Goal: Information Seeking & Learning: Learn about a topic

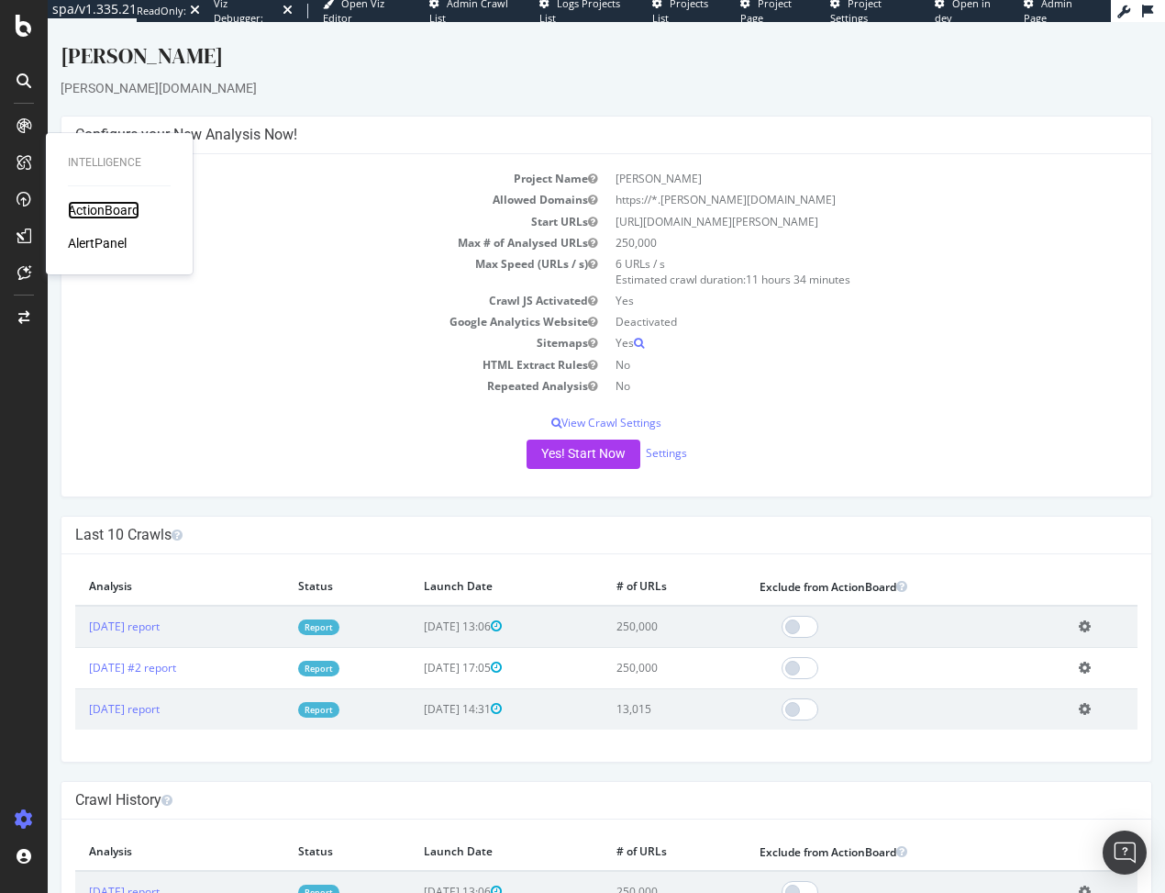
click at [113, 211] on div "ActionBoard" at bounding box center [104, 210] width 72 height 18
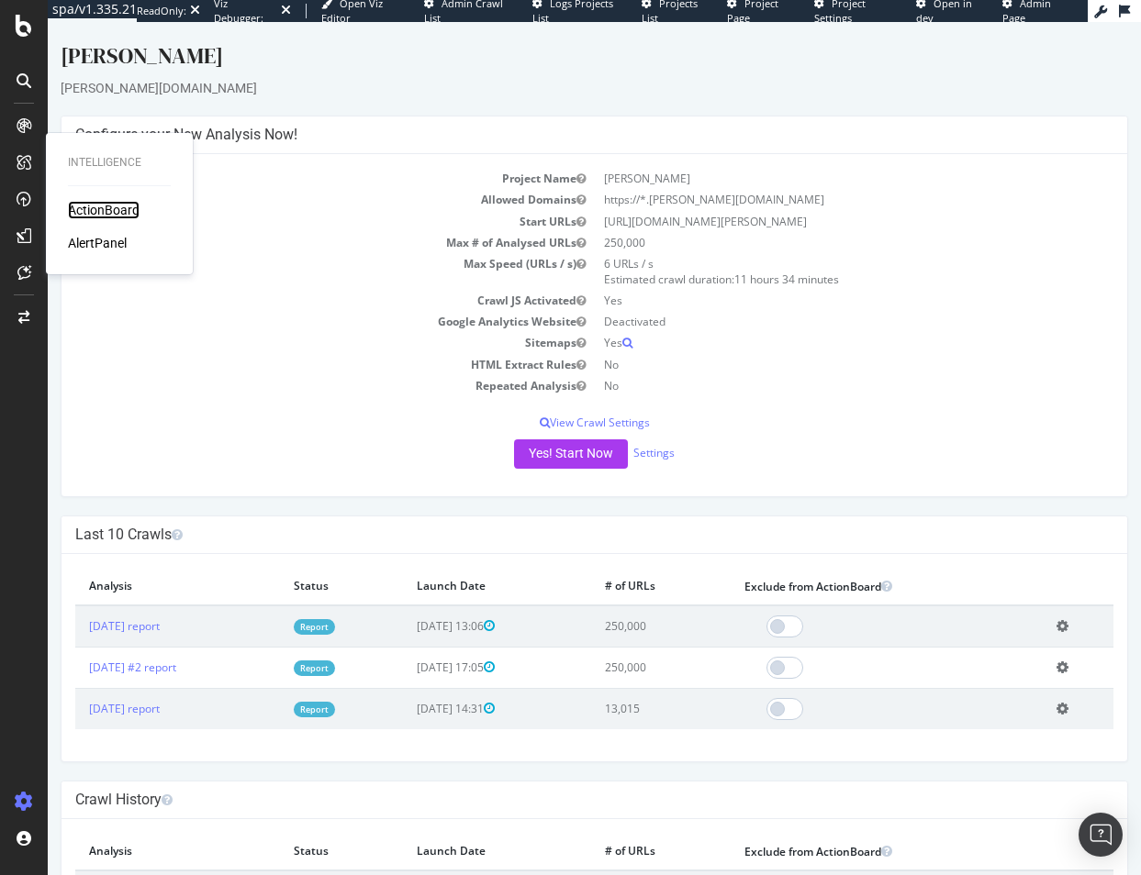
drag, startPoint x: 104, startPoint y: 212, endPoint x: 173, endPoint y: 237, distance: 73.2
click at [104, 212] on div "ActionBoard" at bounding box center [104, 210] width 72 height 18
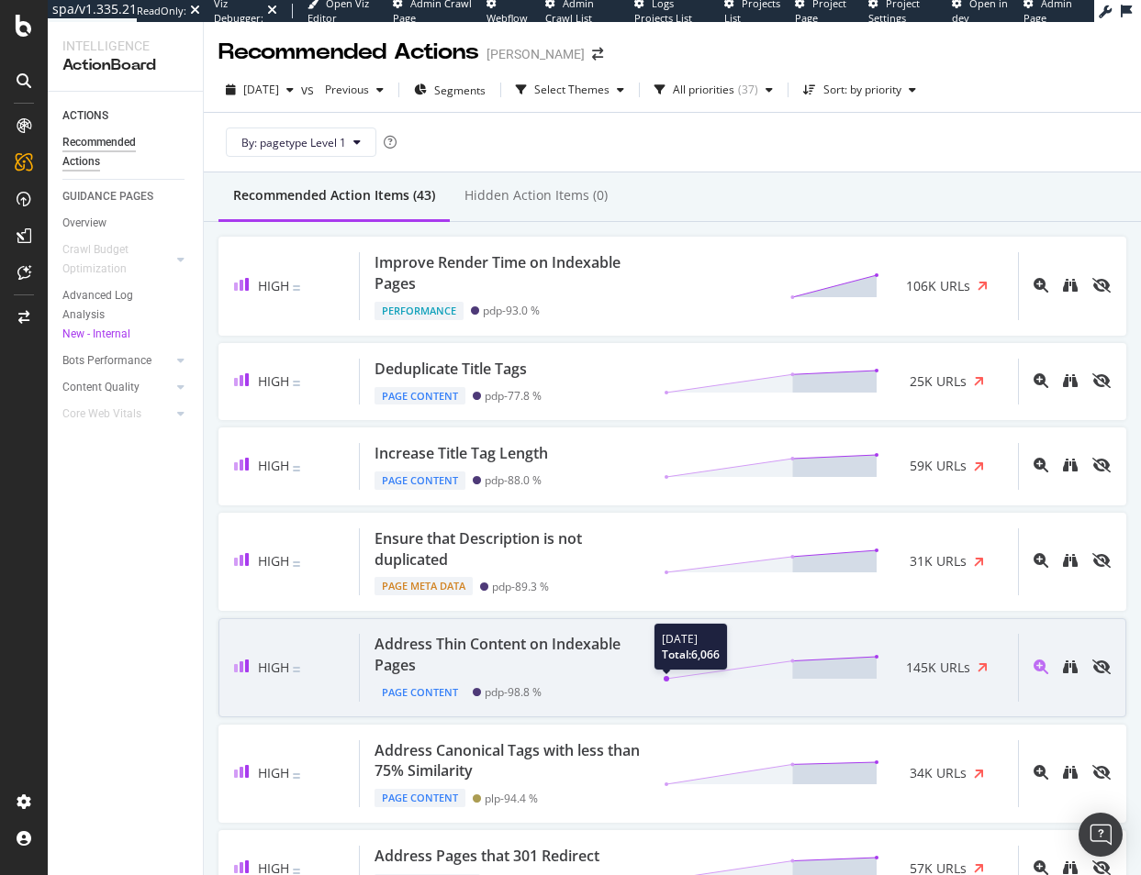
scroll to position [184, 0]
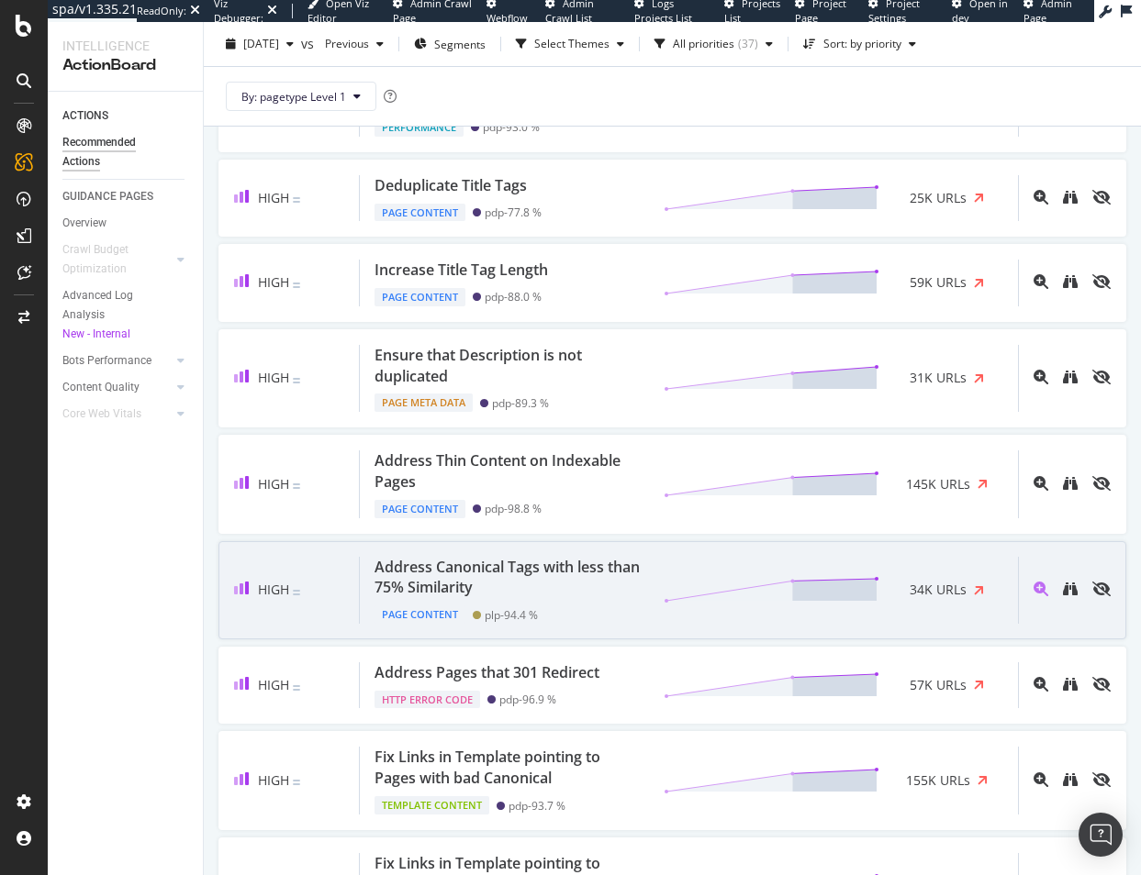
click at [649, 593] on div at bounding box center [764, 590] width 230 height 28
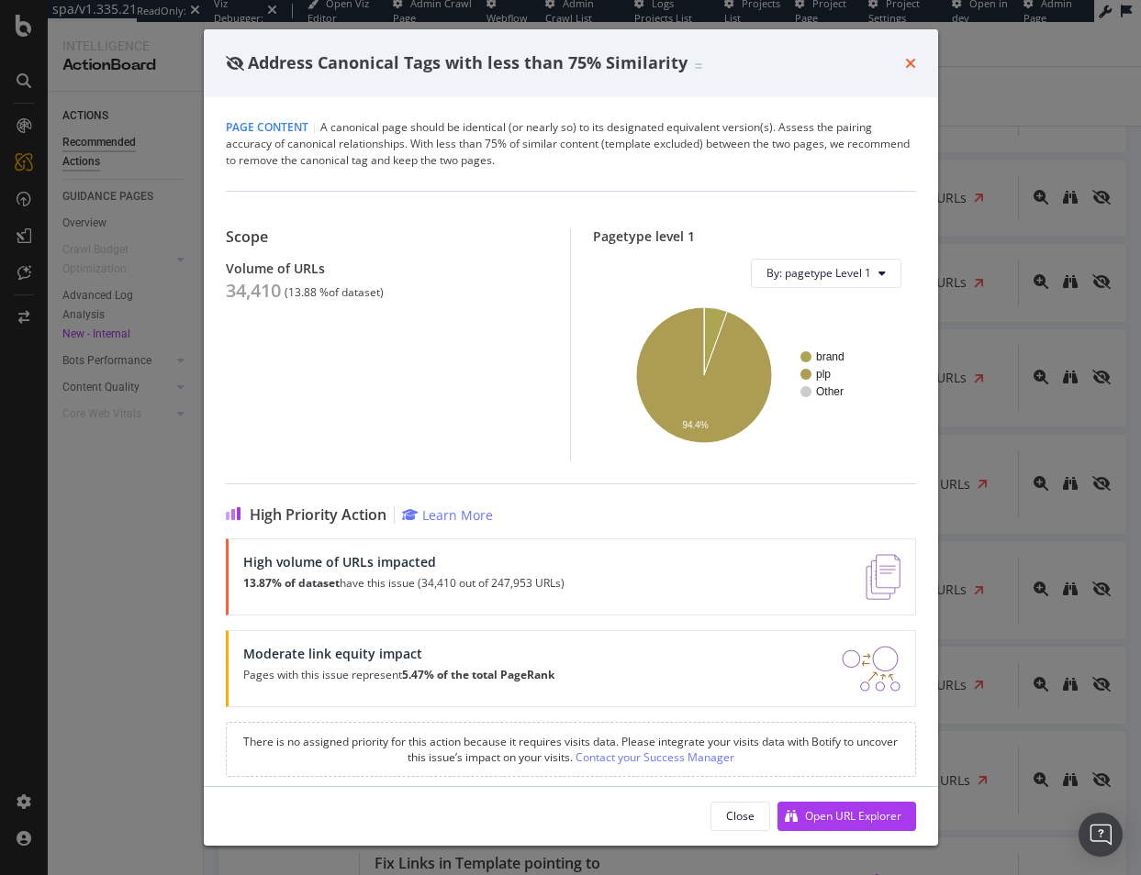
drag, startPoint x: 909, startPoint y: 68, endPoint x: 5, endPoint y: 298, distance: 933.7
click at [909, 69] on icon "times" at bounding box center [910, 63] width 11 height 15
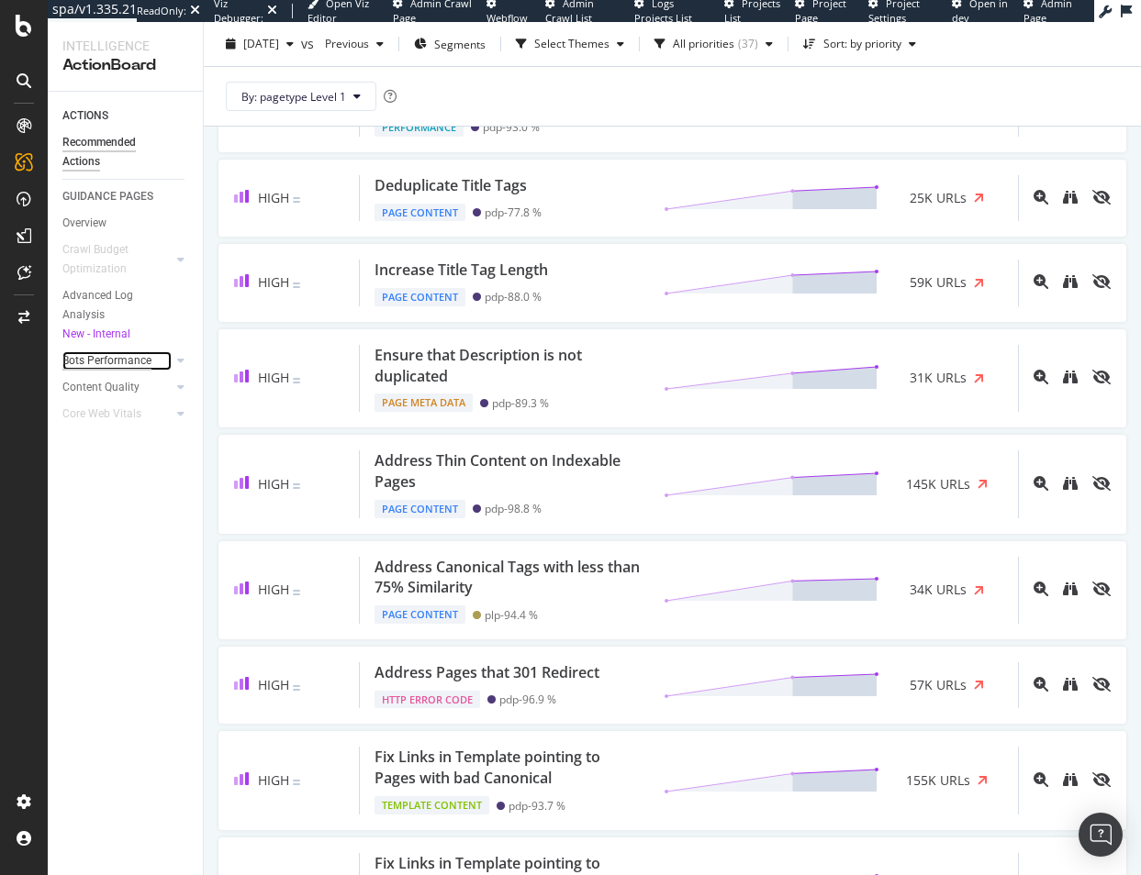
click at [94, 362] on div "Bots Performance" at bounding box center [106, 360] width 89 height 19
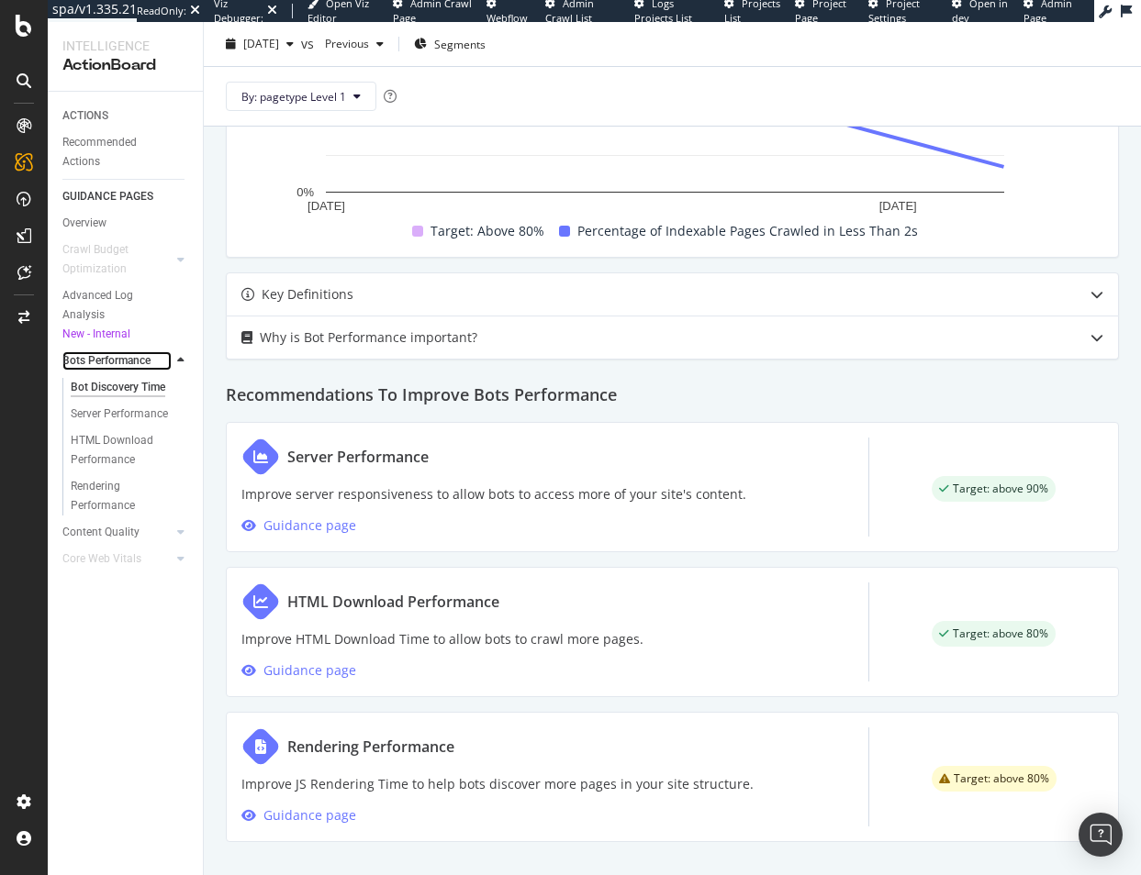
scroll to position [660, 0]
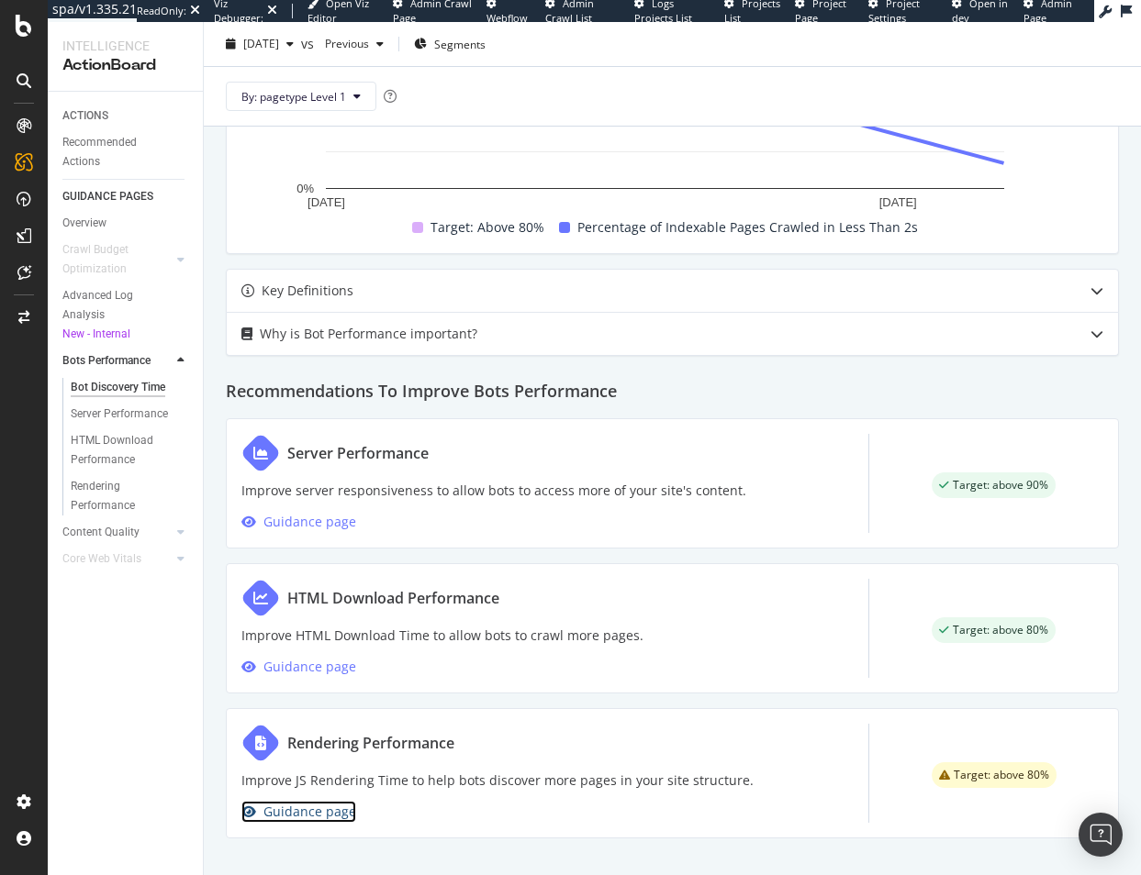
click at [326, 808] on div "Guidance page" at bounding box center [309, 812] width 93 height 22
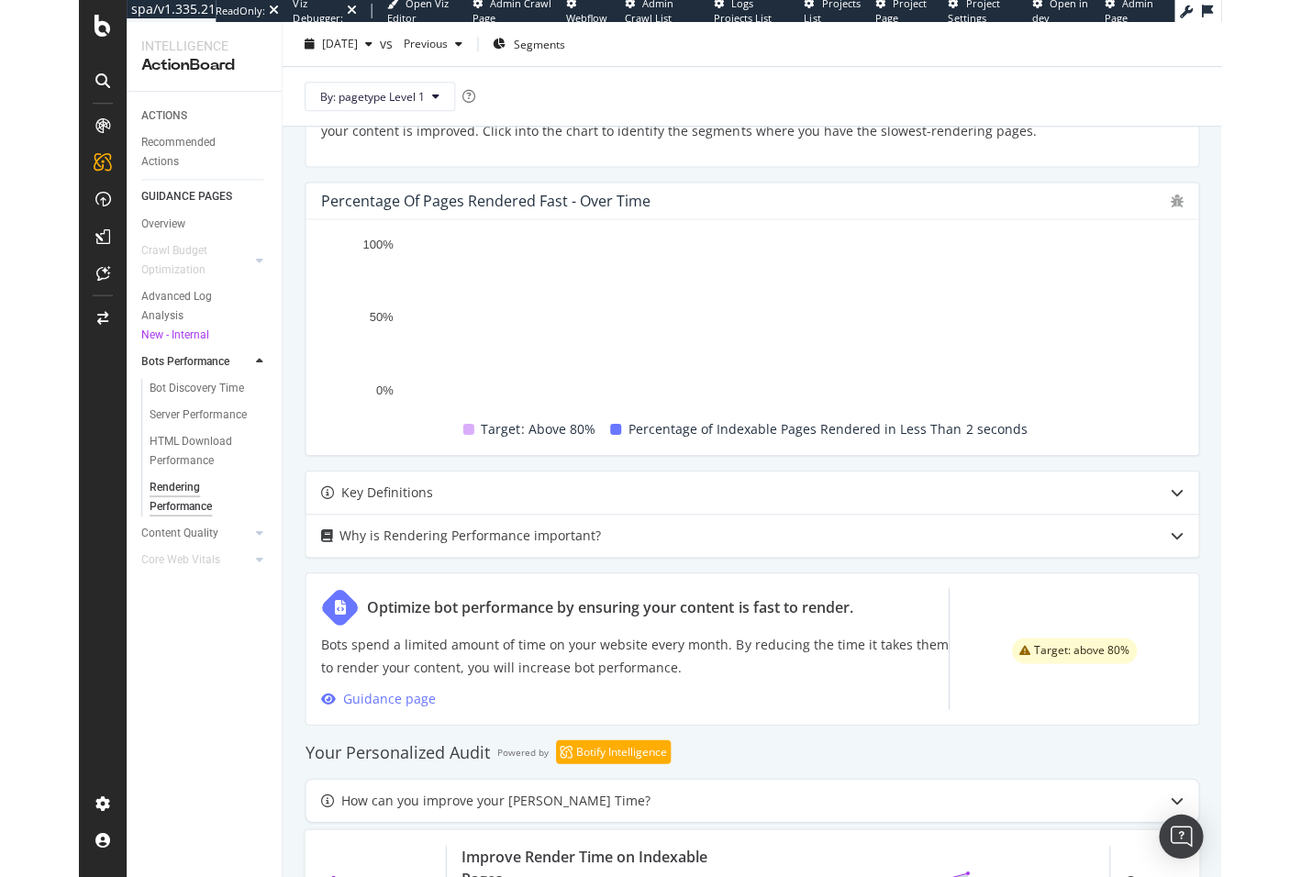
scroll to position [557, 0]
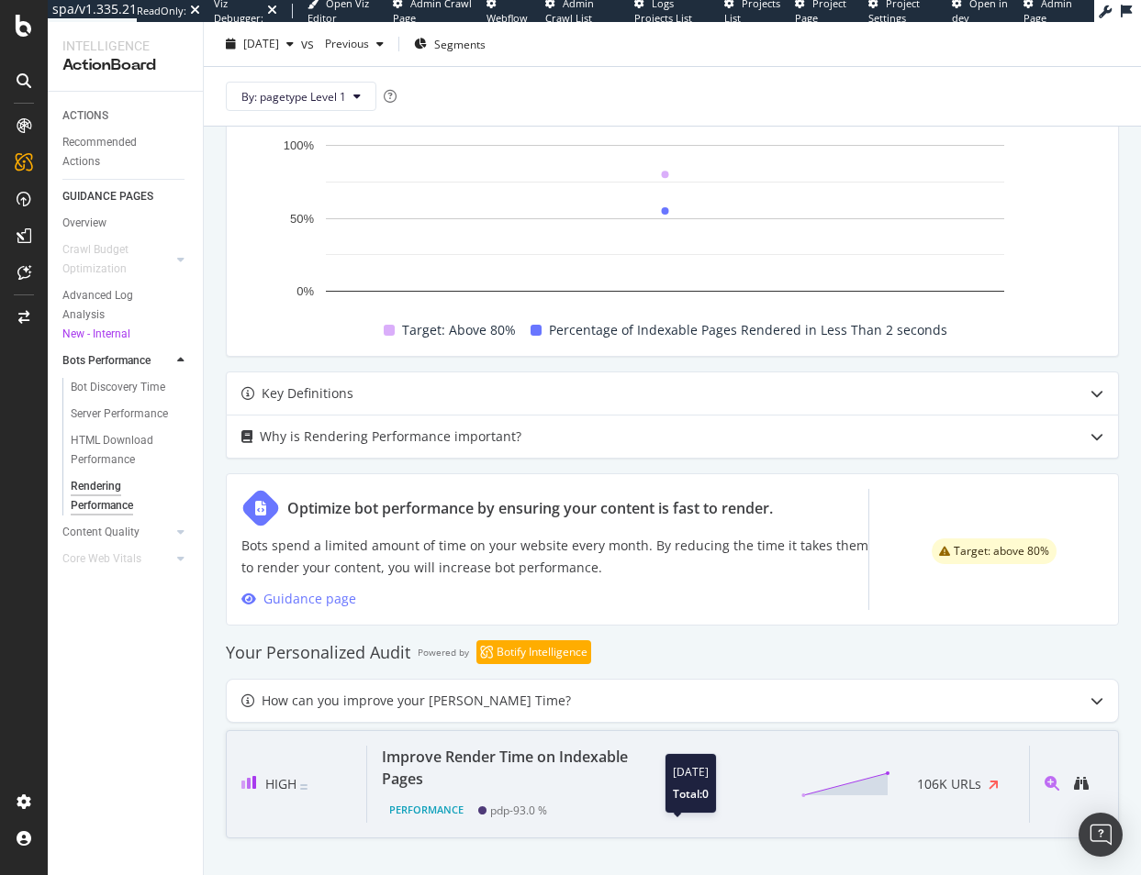
click at [686, 771] on icon at bounding box center [783, 785] width 216 height 28
click at [574, 764] on div "Improve Render Time on Indexable Pages" at bounding box center [517, 768] width 271 height 44
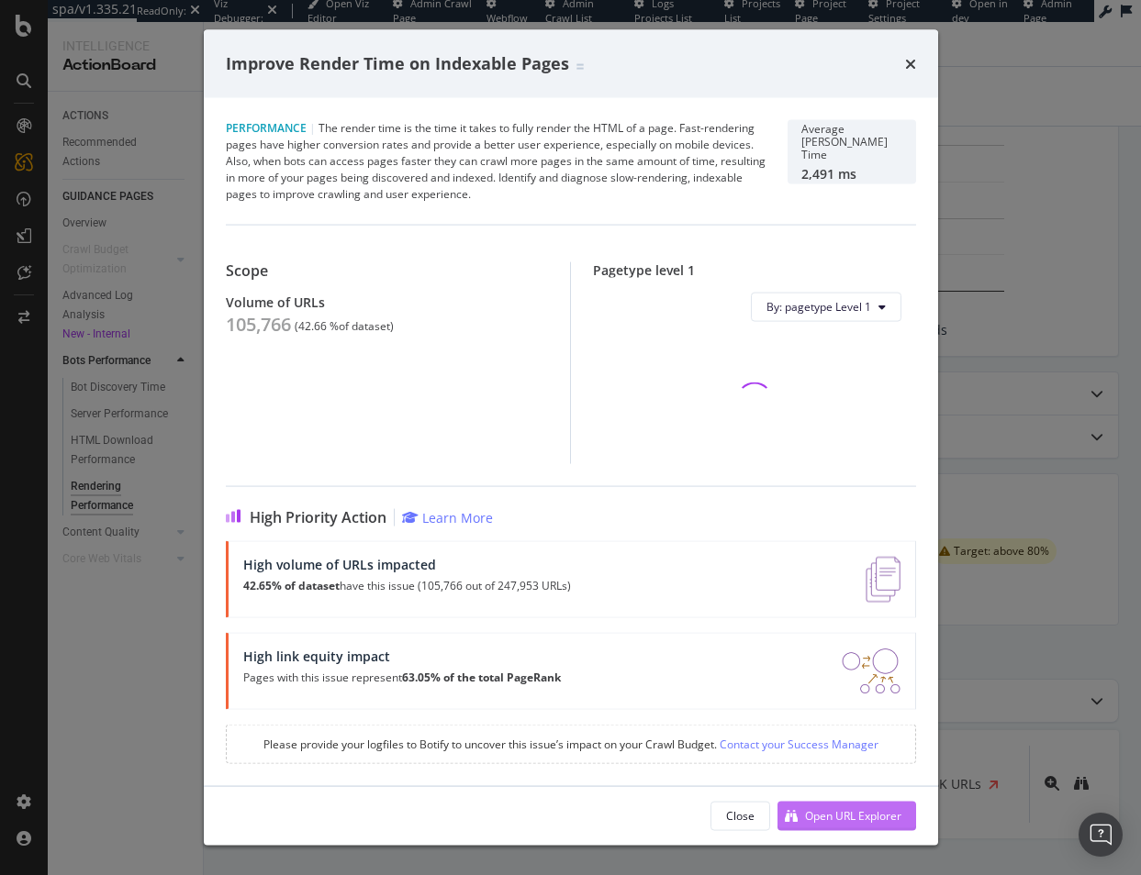
click at [844, 817] on div "Open URL Explorer" at bounding box center [853, 816] width 96 height 16
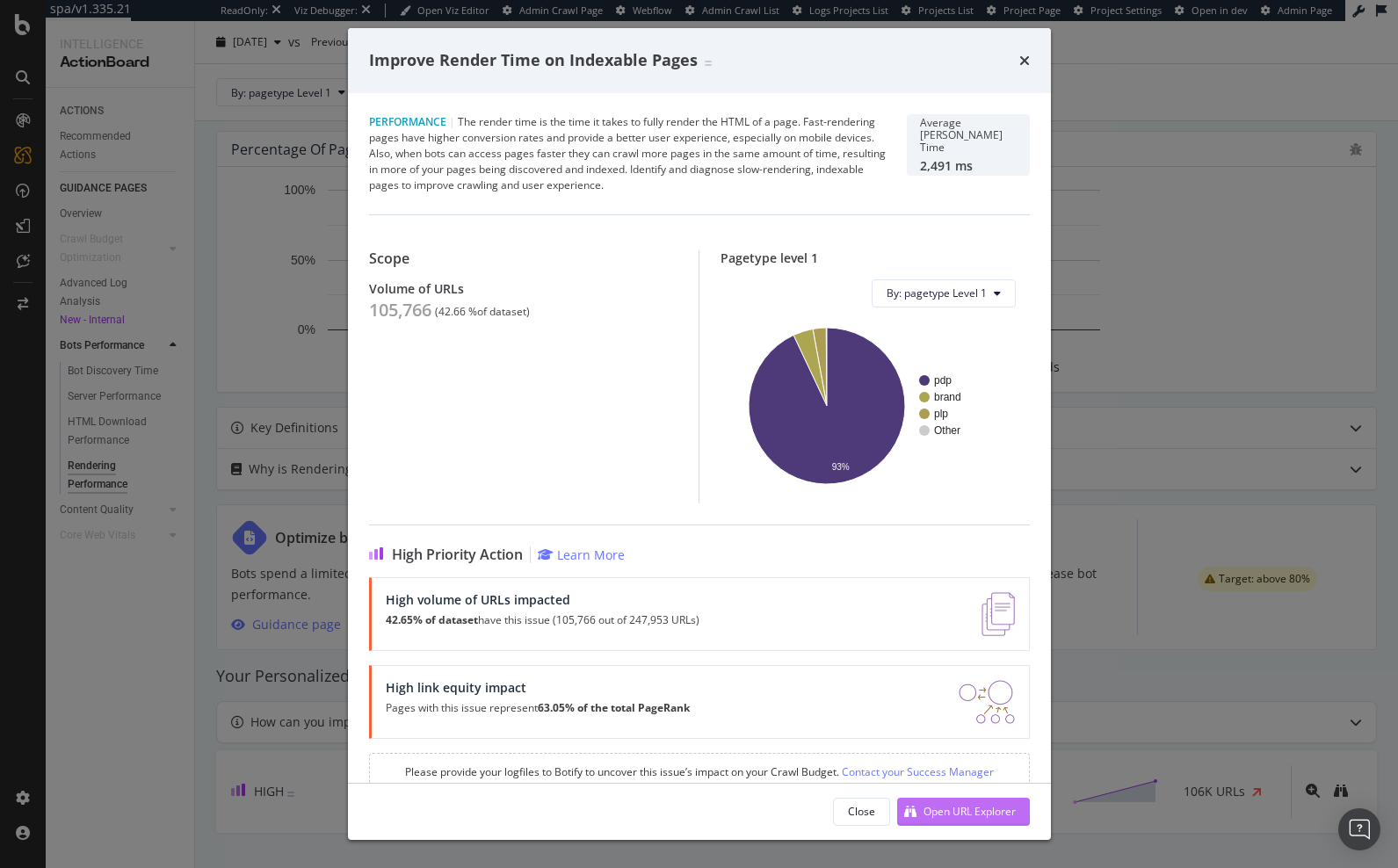
scroll to position [482, 0]
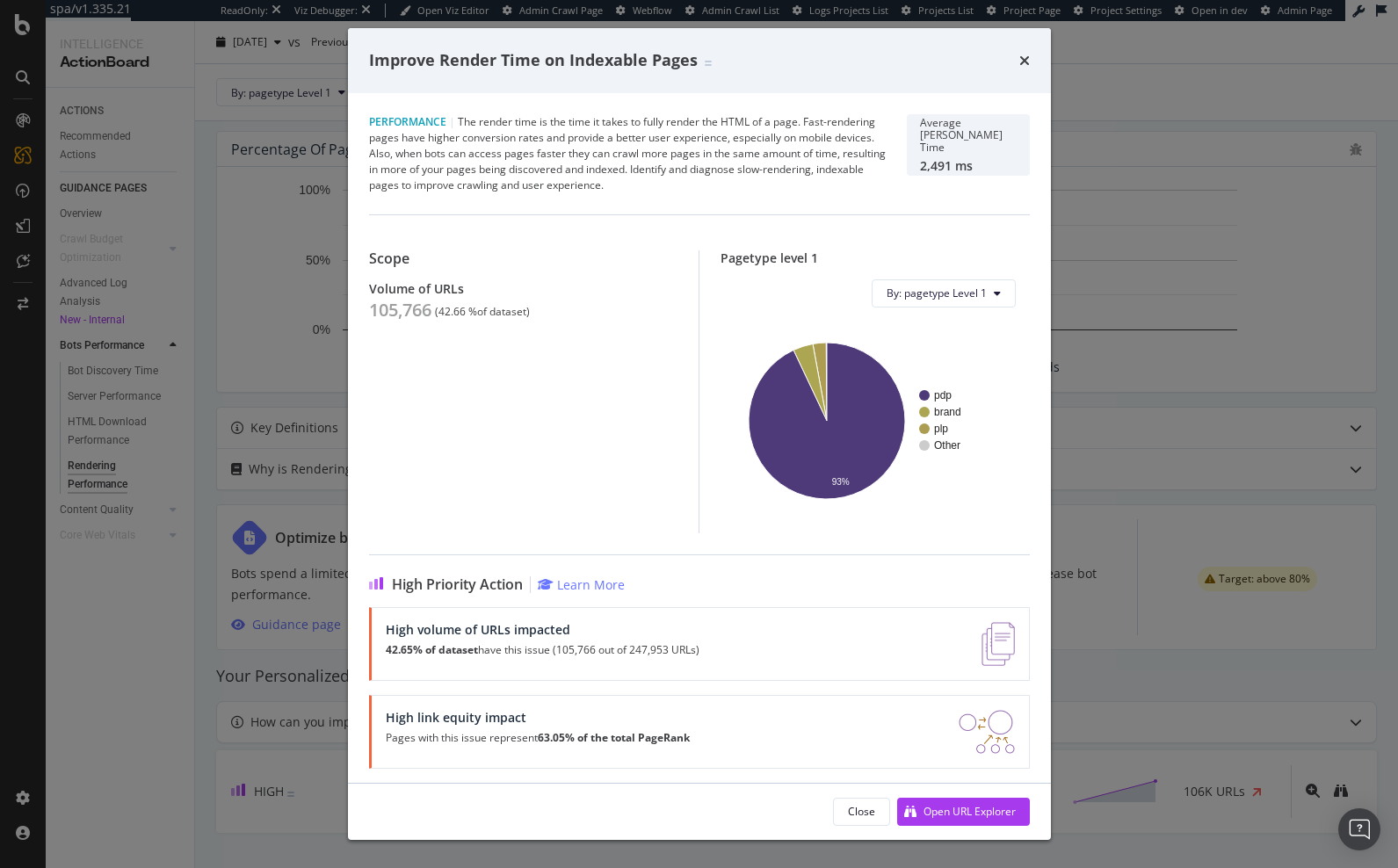
drag, startPoint x: 1029, startPoint y: 61, endPoint x: 186, endPoint y: 266, distance: 867.6
click at [1027, 61] on icon "times" at bounding box center [1025, 60] width 11 height 14
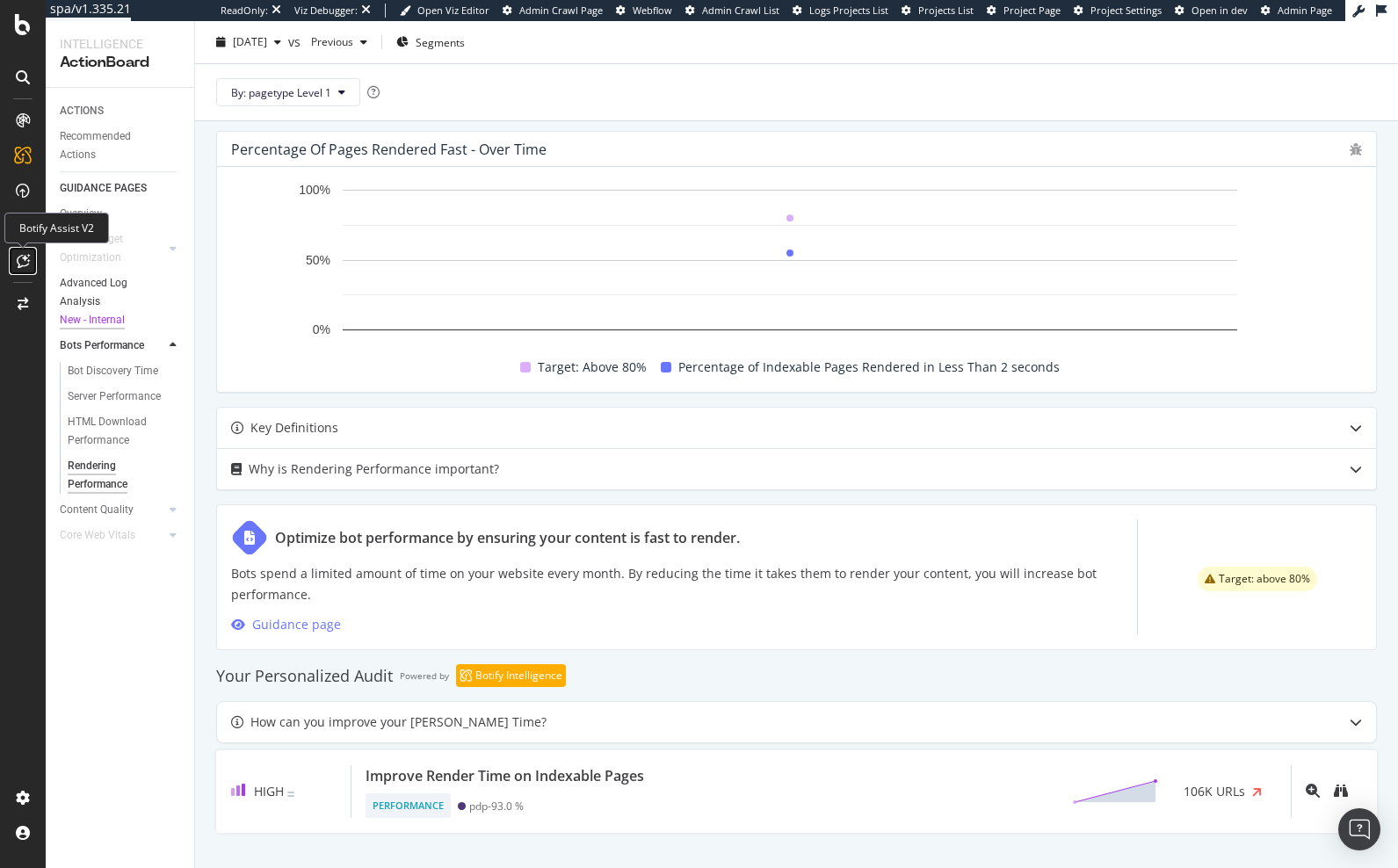
drag, startPoint x: 21, startPoint y: 263, endPoint x: 67, endPoint y: 276, distance: 47.8
click at [21, 263] on icon at bounding box center [23, 260] width 13 height 14
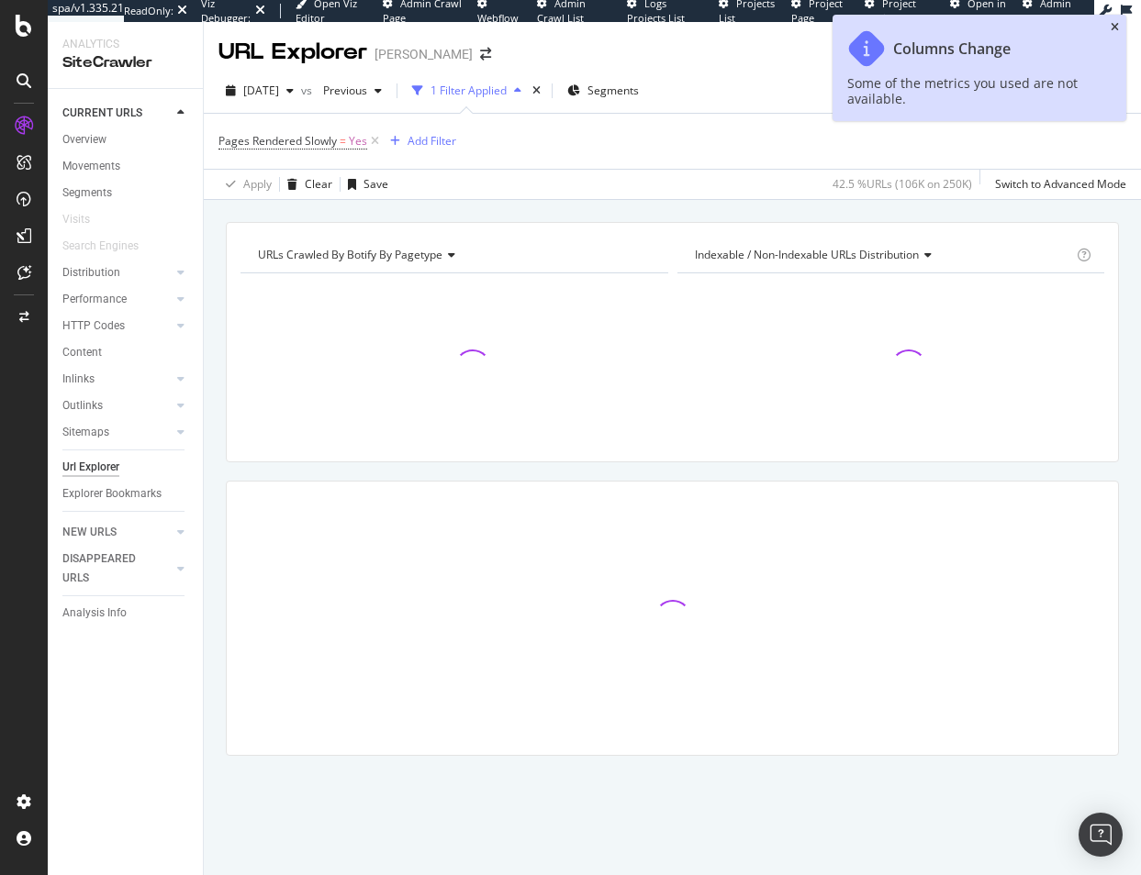
click at [1111, 27] on icon "close toast" at bounding box center [1114, 27] width 8 height 11
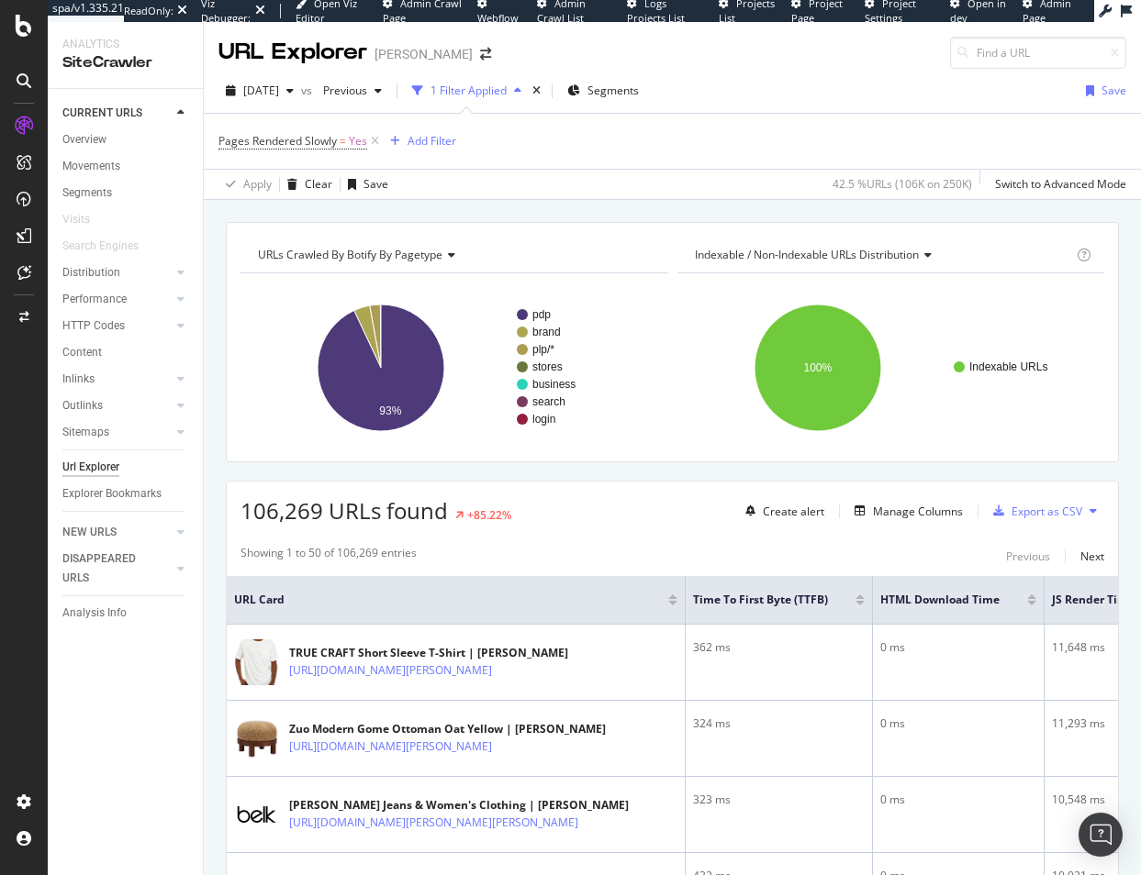
click at [579, 603] on span "URL Card" at bounding box center [448, 600] width 429 height 17
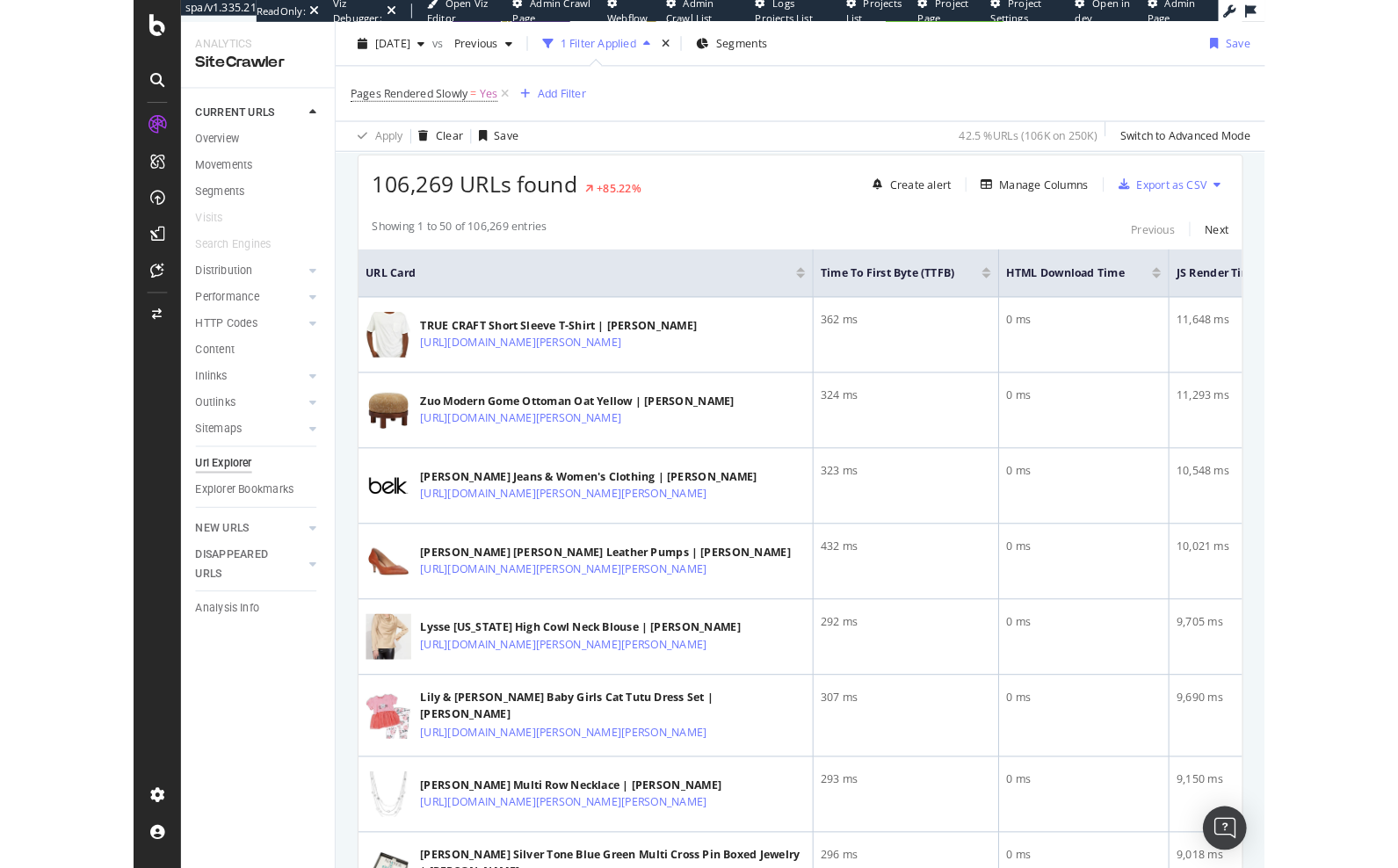
scroll to position [351, 0]
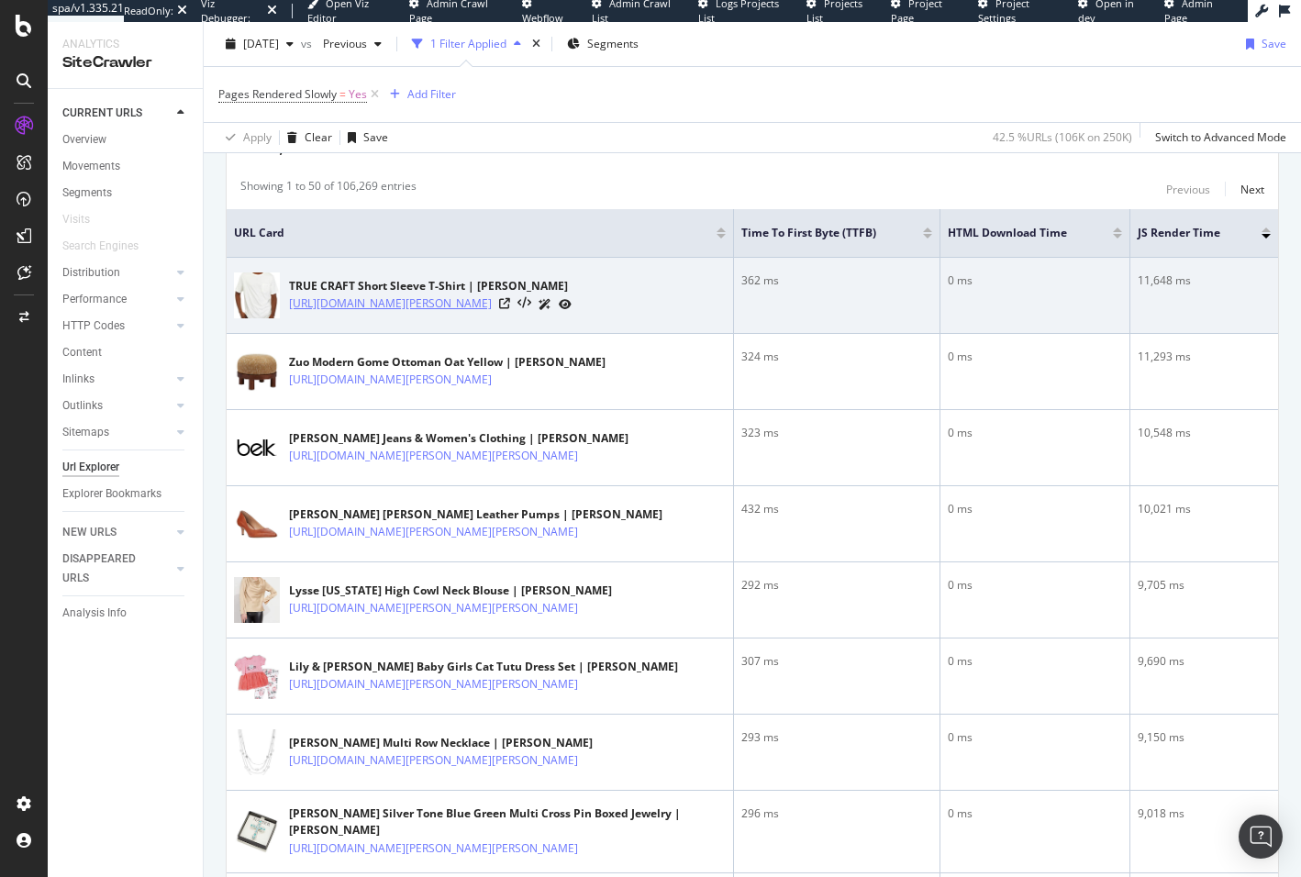
click at [492, 299] on link "https://www.belk.com/p/true-craft-short-sleeve-t-shirt/320379231523YRK000100.ht…" at bounding box center [390, 304] width 203 height 18
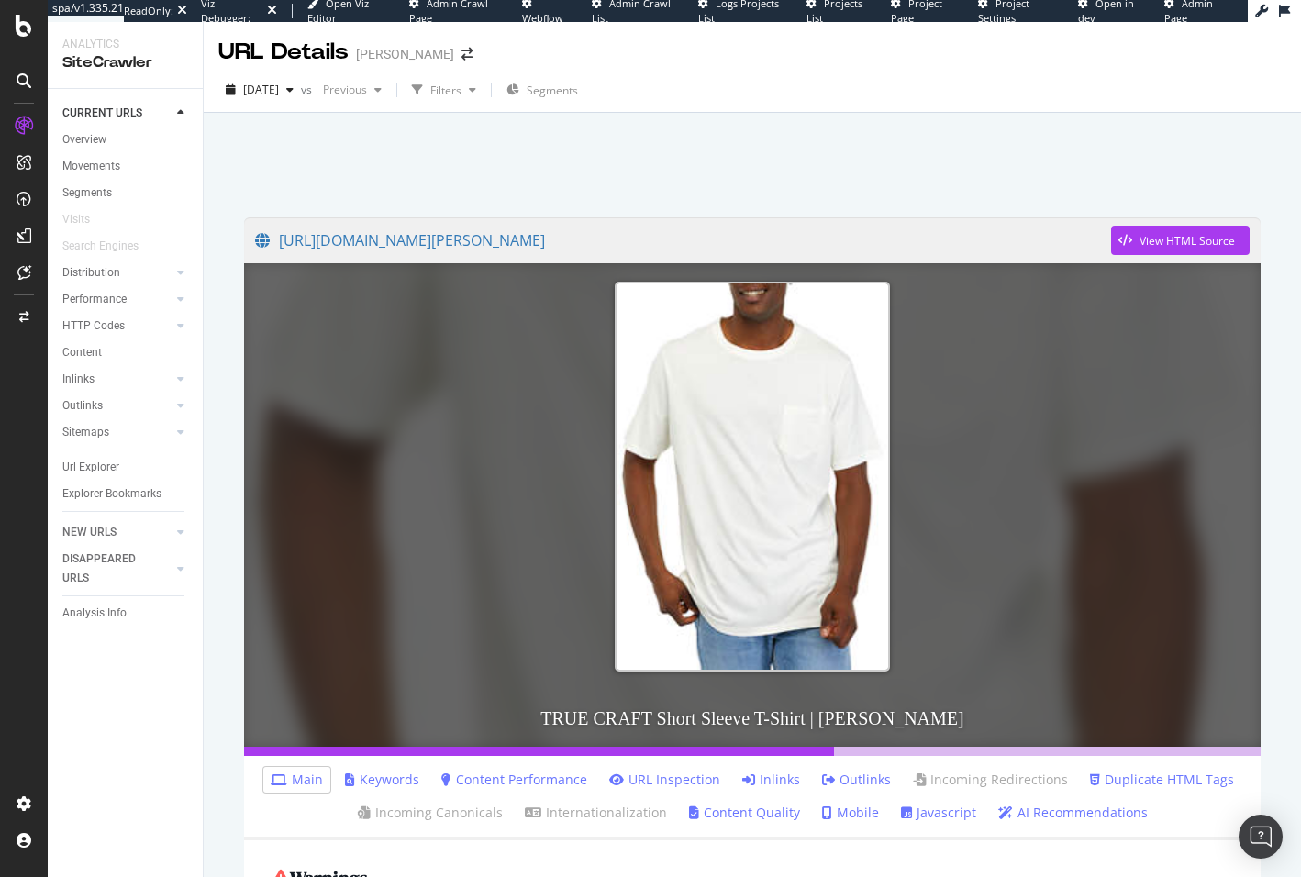
click at [918, 816] on link "Javascript" at bounding box center [938, 813] width 75 height 18
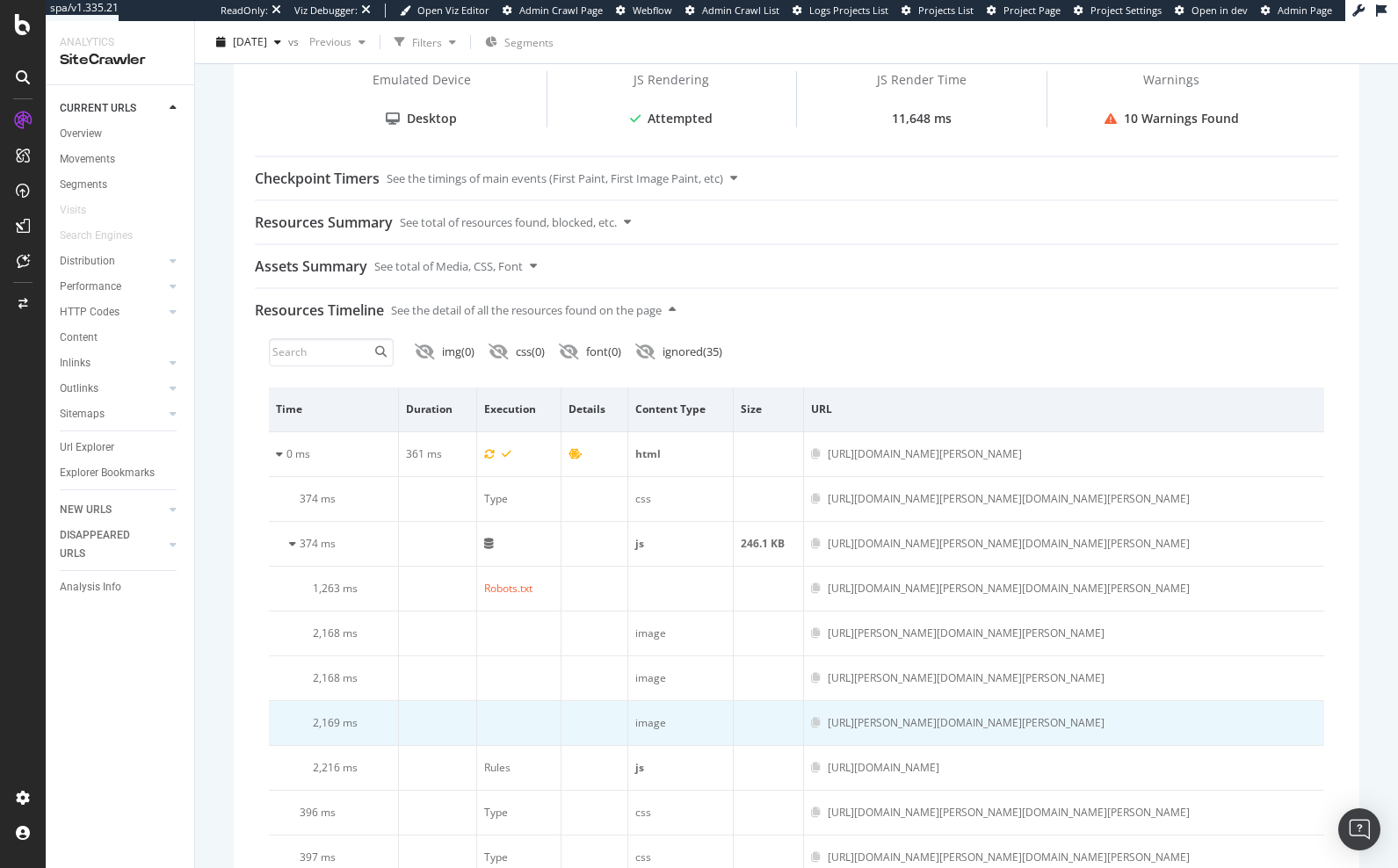
scroll to position [773, 0]
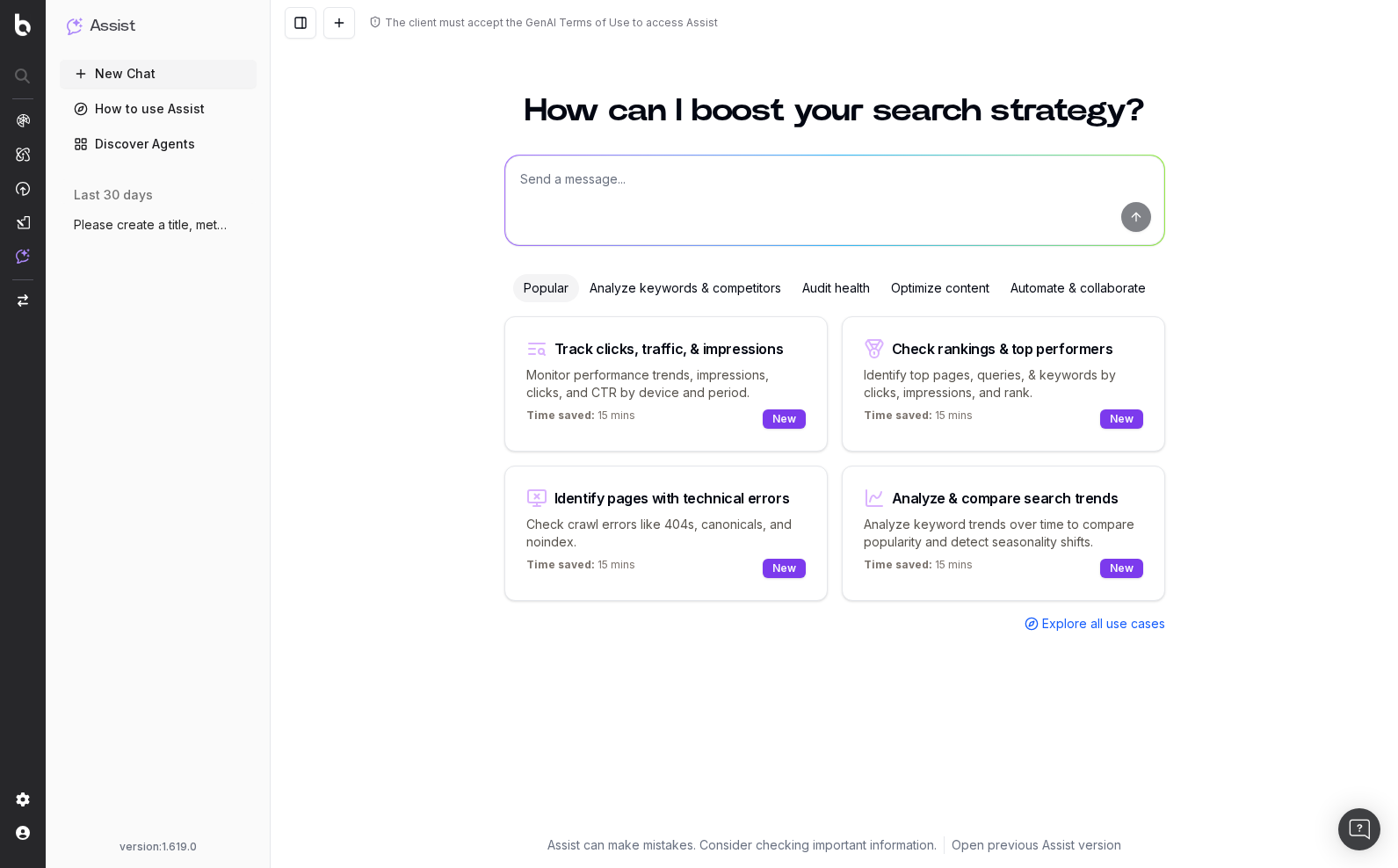
click at [155, 230] on span "Please create a title, meta description" at bounding box center [151, 225] width 155 height 17
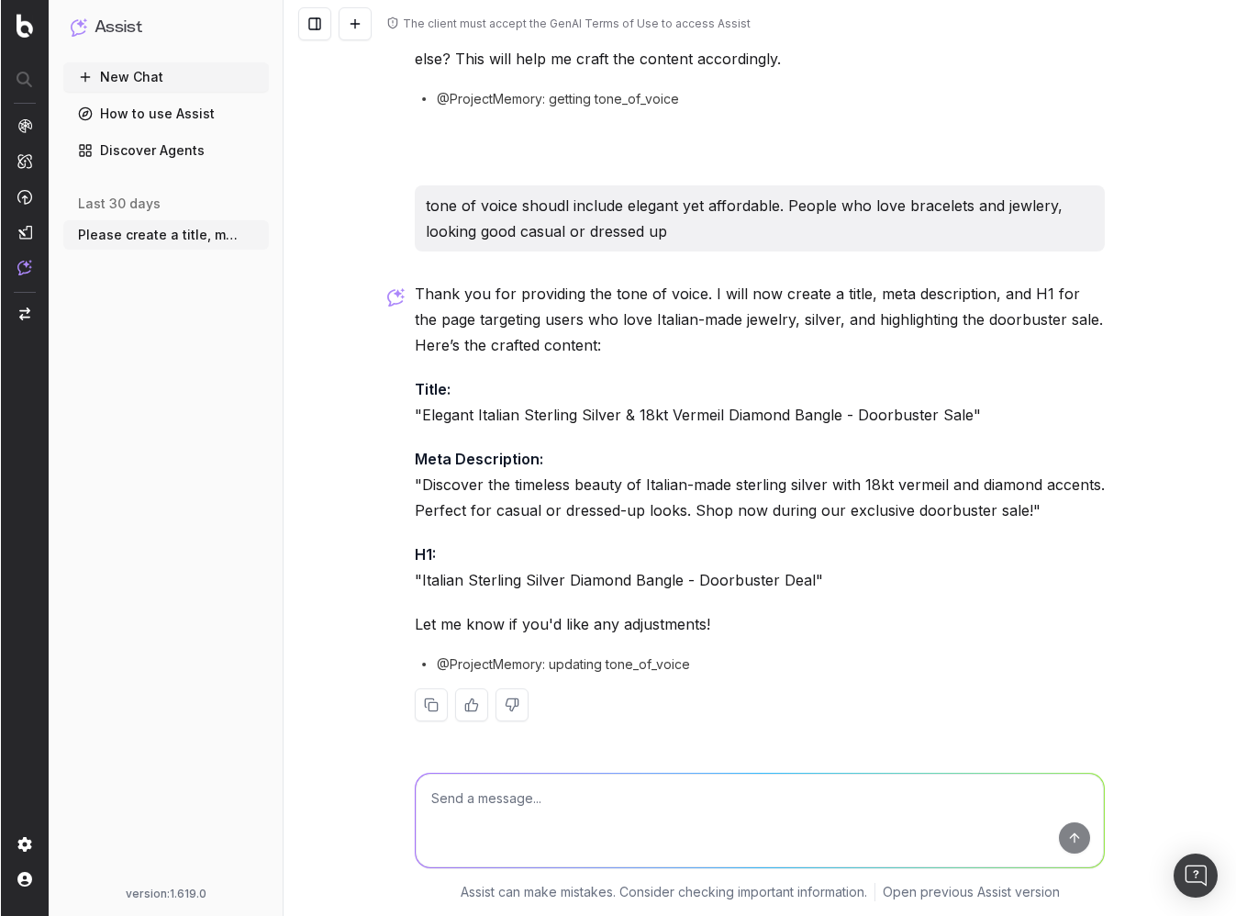
scroll to position [218, 0]
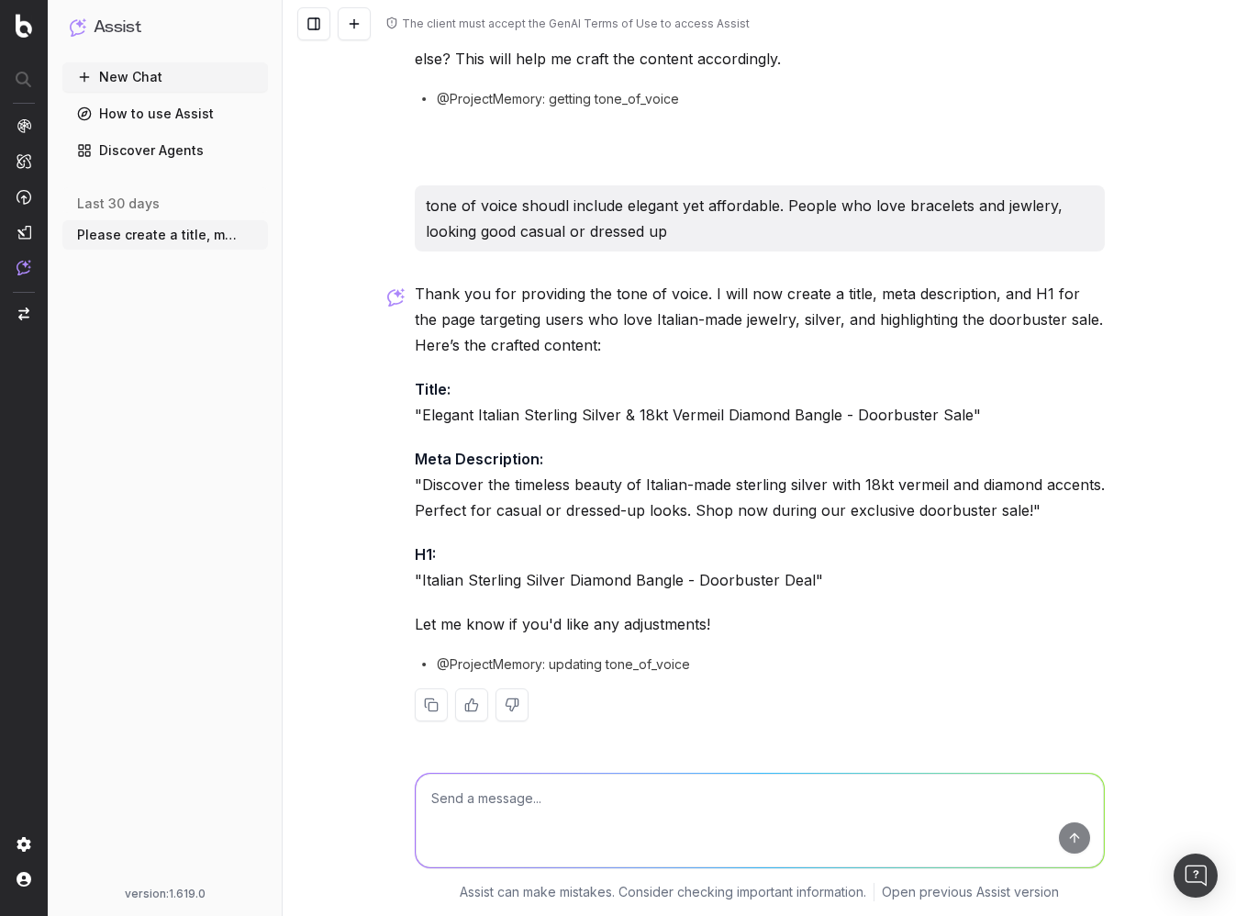
drag, startPoint x: 173, startPoint y: 74, endPoint x: 202, endPoint y: 80, distance: 29.9
click at [173, 74] on button "New Chat" at bounding box center [165, 76] width 206 height 29
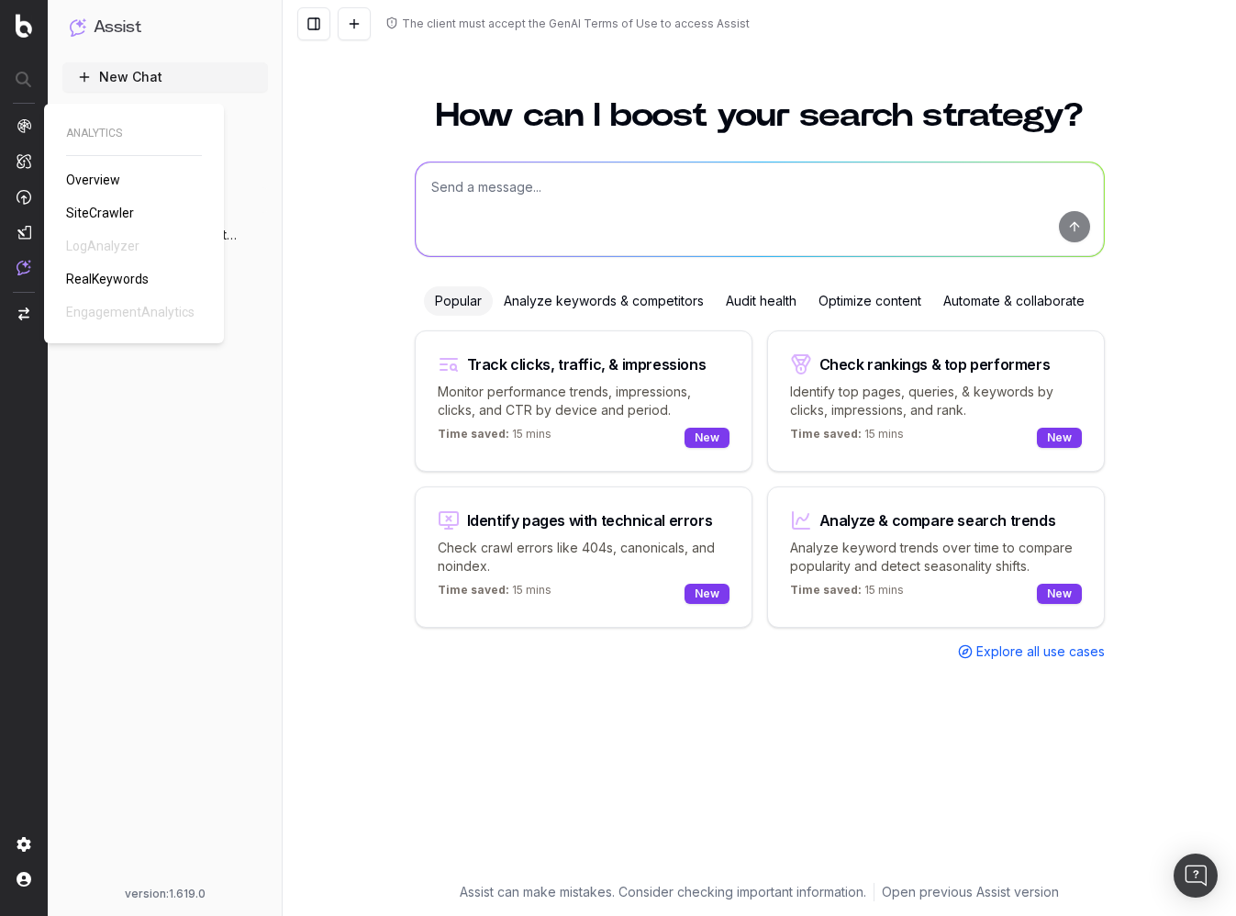
drag, startPoint x: 96, startPoint y: 276, endPoint x: 226, endPoint y: 295, distance: 130.8
click at [96, 276] on span "RealKeywords" at bounding box center [107, 279] width 83 height 15
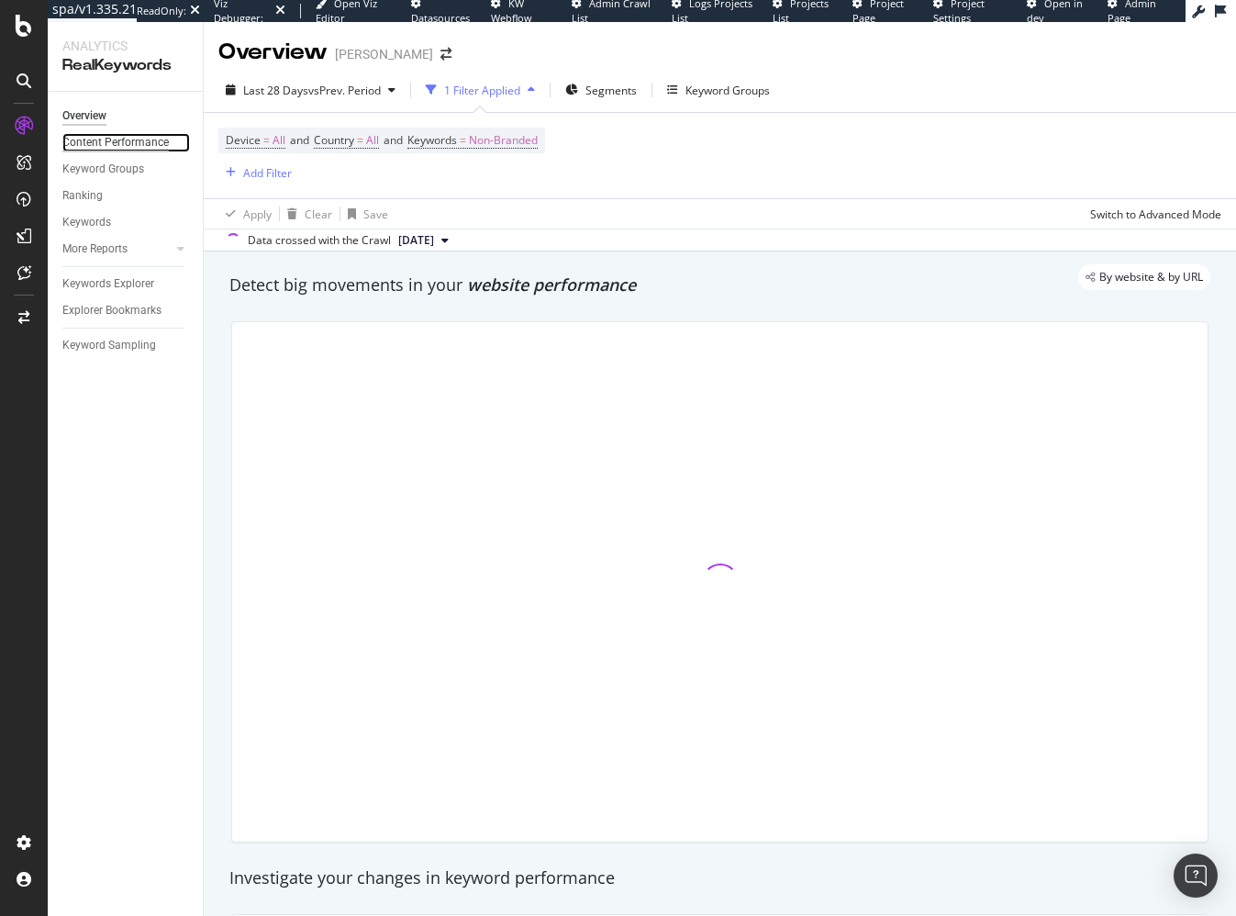
click at [119, 141] on div "Content Performance" at bounding box center [115, 142] width 106 height 19
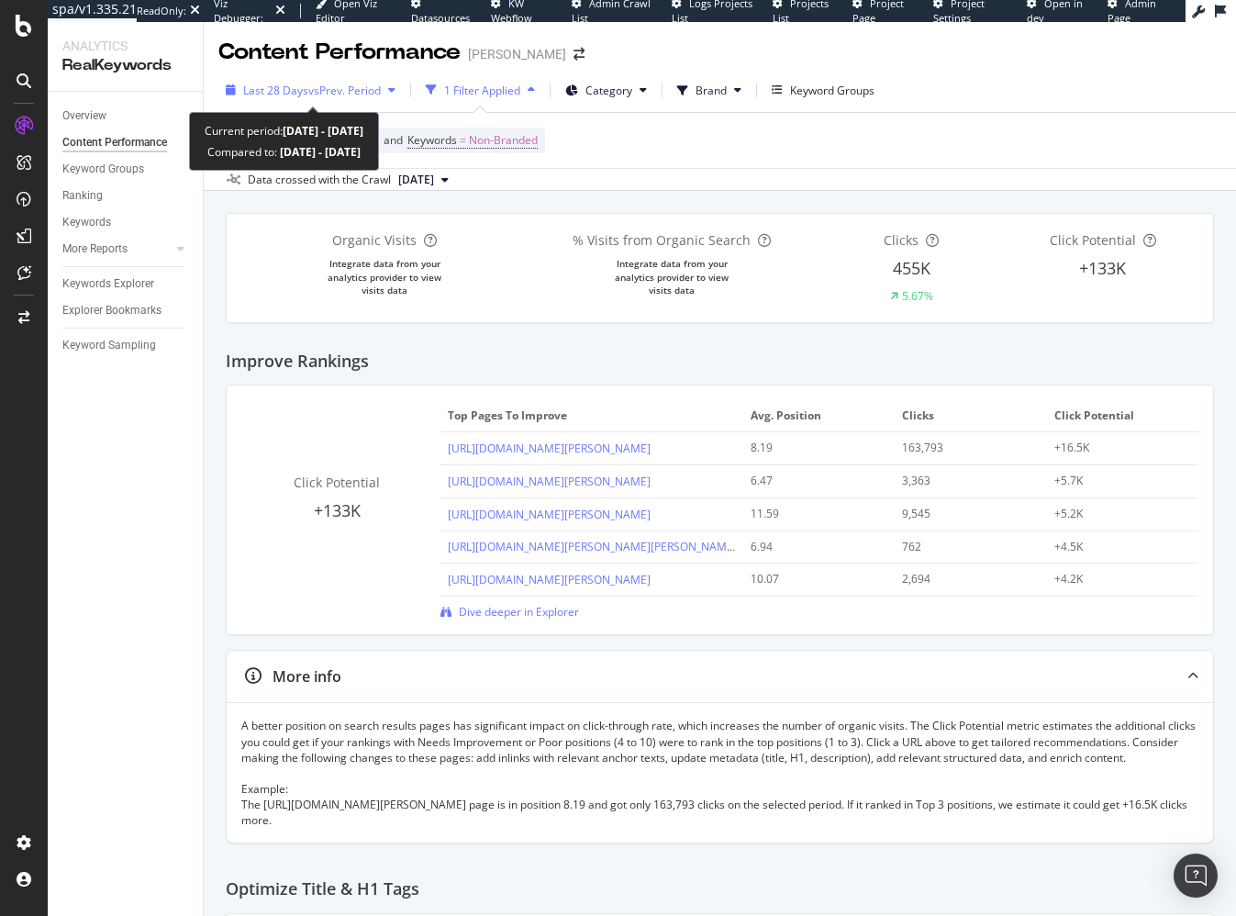
click at [301, 93] on span "Last 28 Days" at bounding box center [275, 91] width 65 height 16
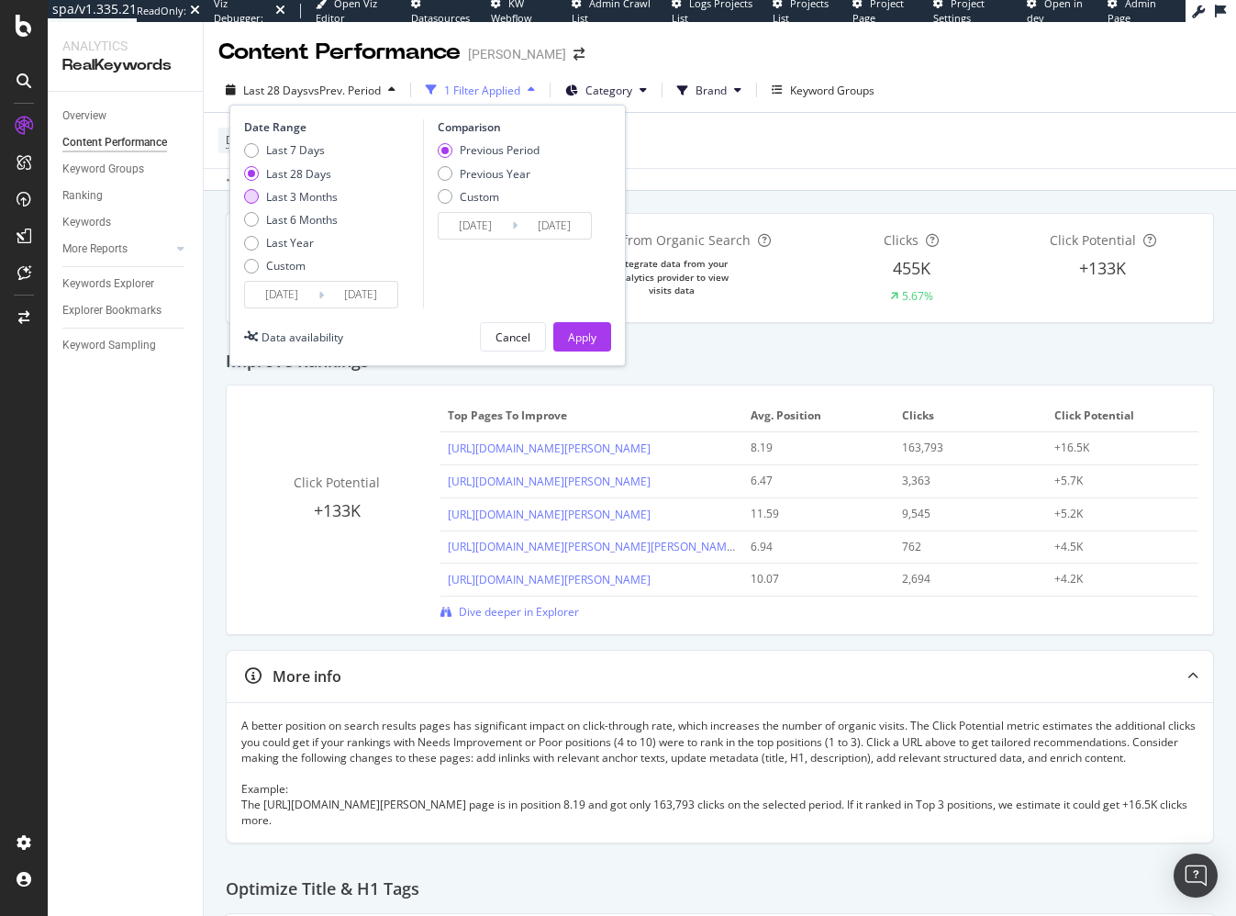
click at [317, 194] on div "Last 3 Months" at bounding box center [302, 197] width 72 height 16
type input "[DATE]"
click at [585, 336] on div "Apply" at bounding box center [582, 337] width 28 height 16
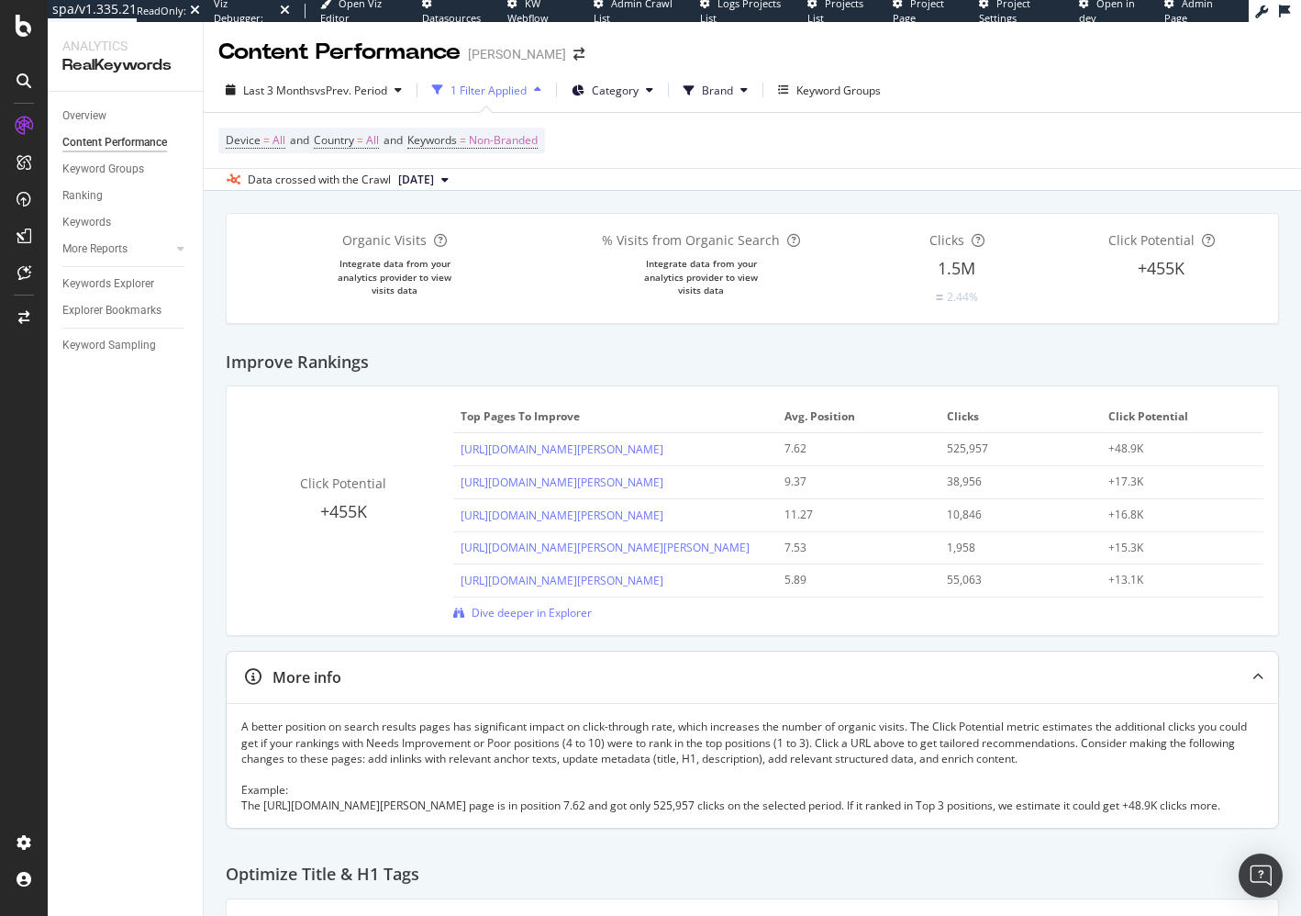
click at [1235, 674] on icon at bounding box center [1258, 677] width 11 height 11
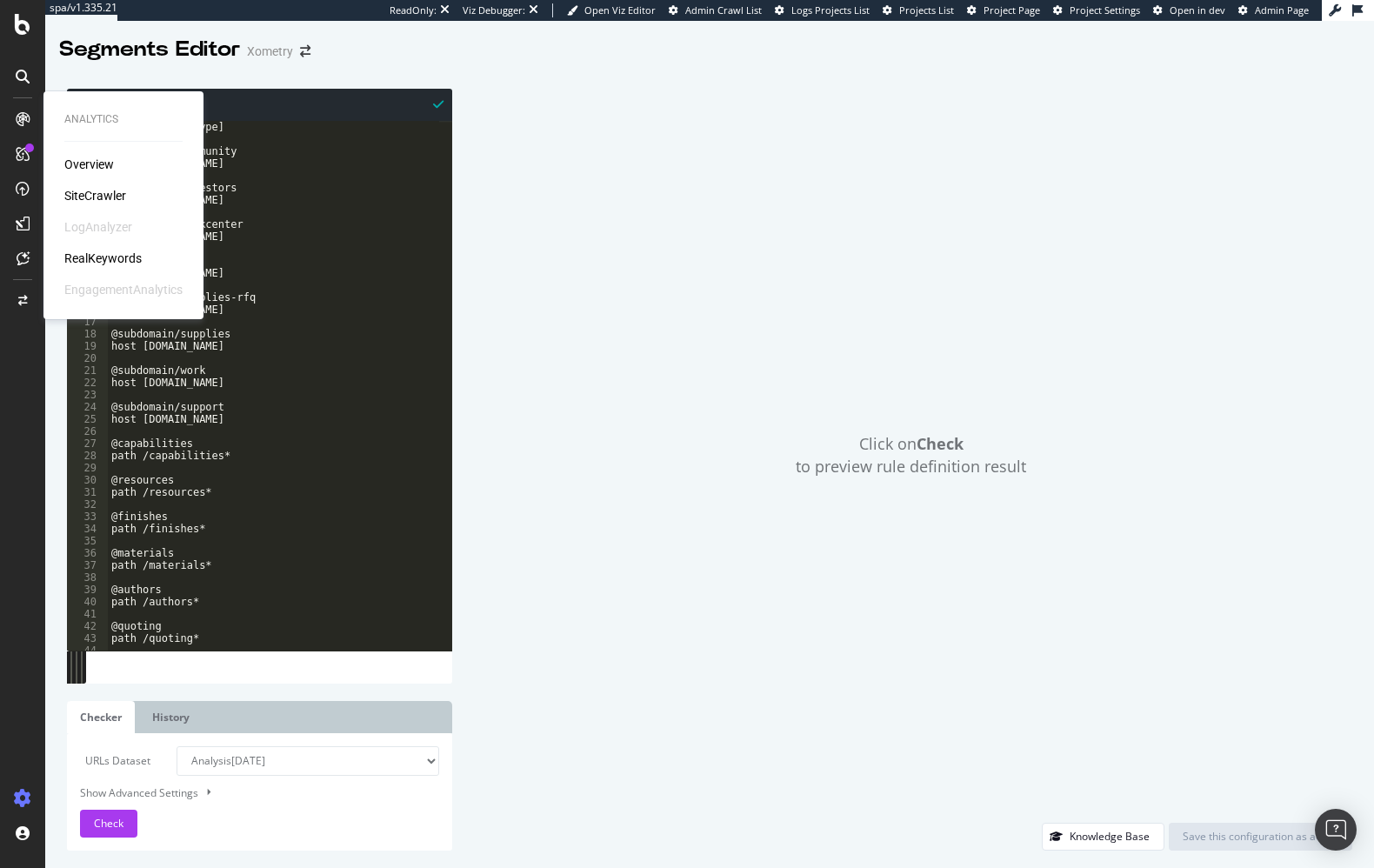
drag, startPoint x: 80, startPoint y: 196, endPoint x: 823, endPoint y: 2, distance: 767.9
click at [78, 196] on div "SiteCrawler" at bounding box center [95, 195] width 62 height 17
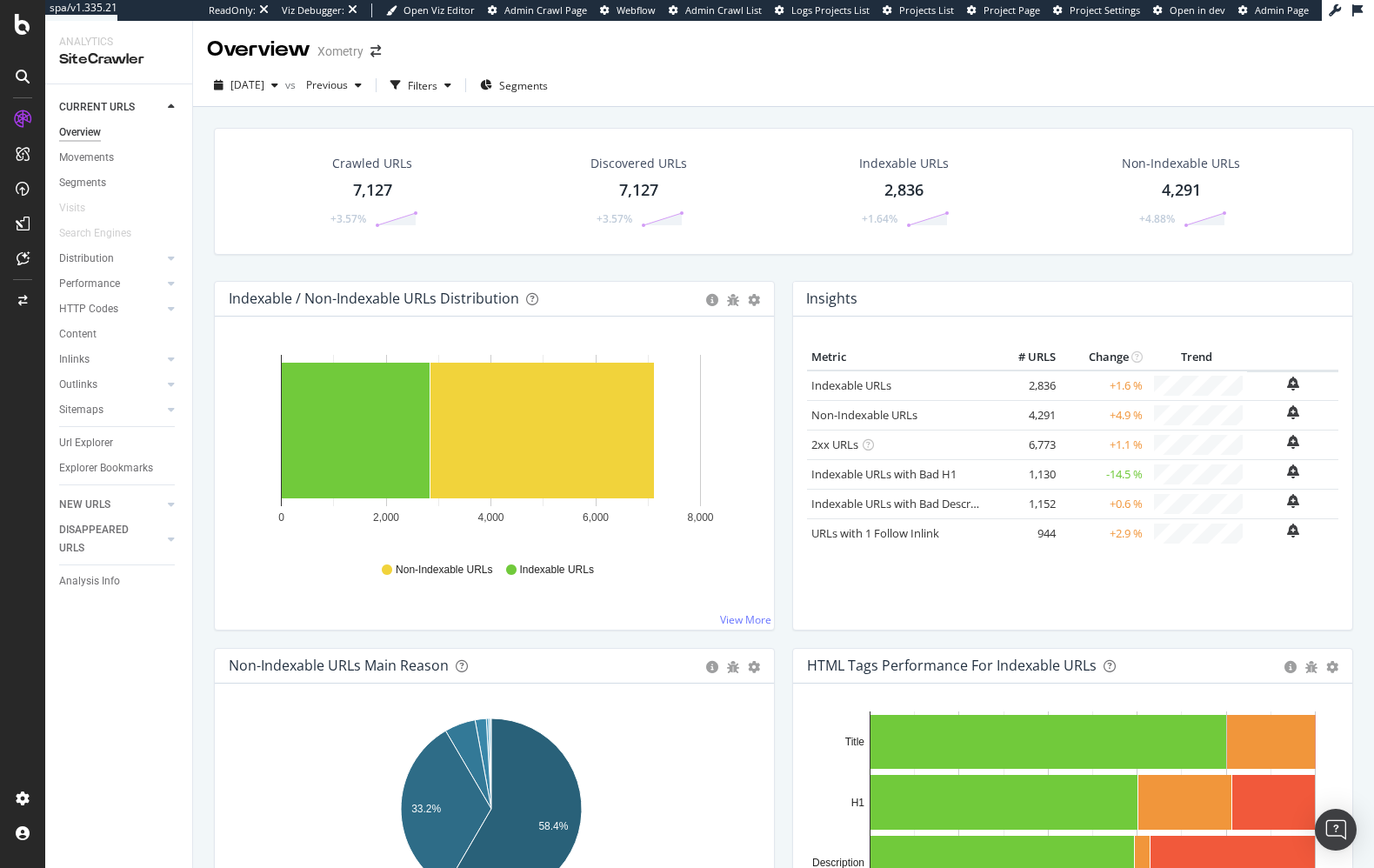
drag, startPoint x: 81, startPoint y: 186, endPoint x: 655, endPoint y: 7, distance: 601.3
click at [81, 186] on div "Segments" at bounding box center [82, 183] width 47 height 18
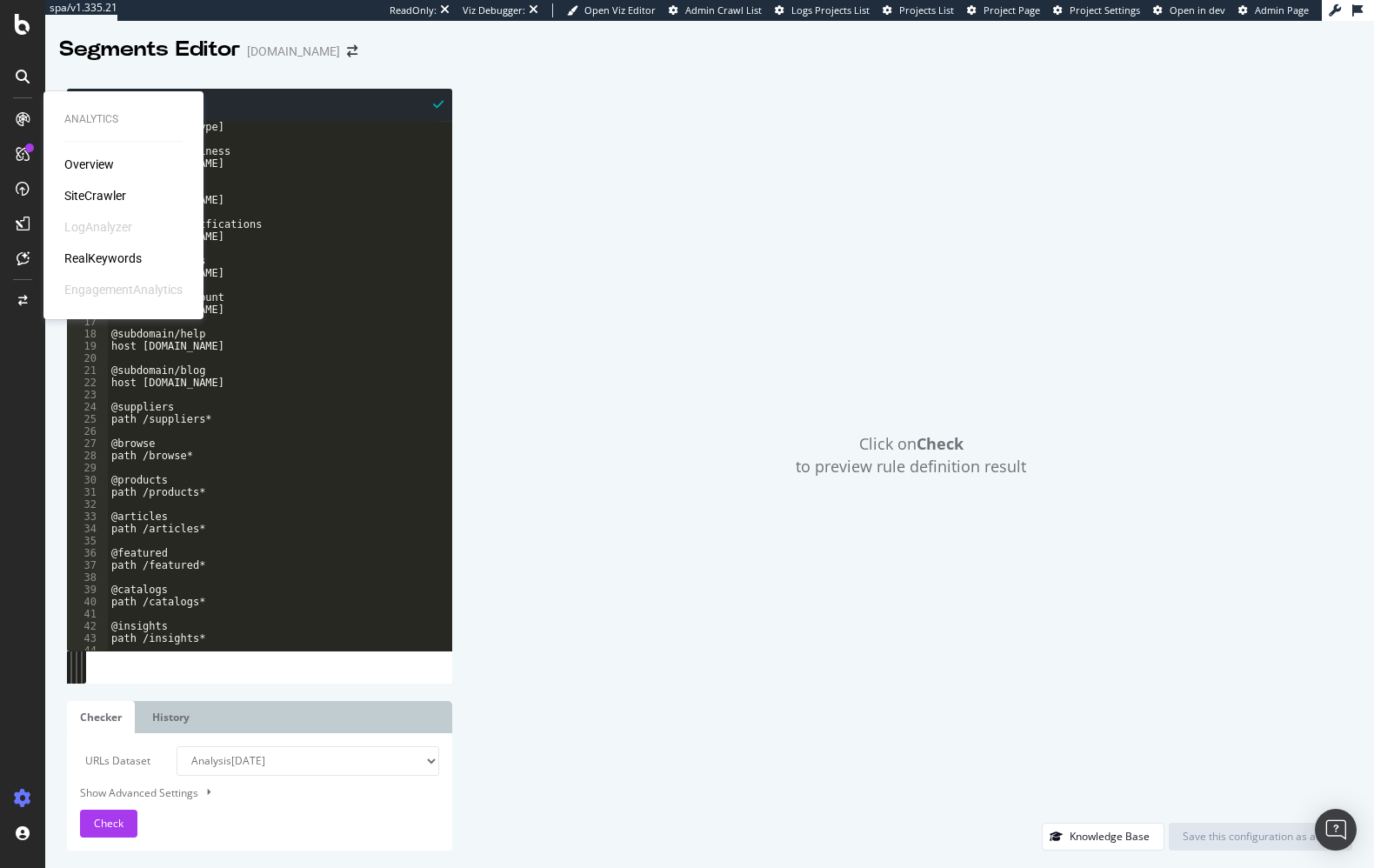
drag, startPoint x: 76, startPoint y: 195, endPoint x: 128, endPoint y: 114, distance: 96.3
click at [75, 195] on div "SiteCrawler" at bounding box center [95, 195] width 62 height 17
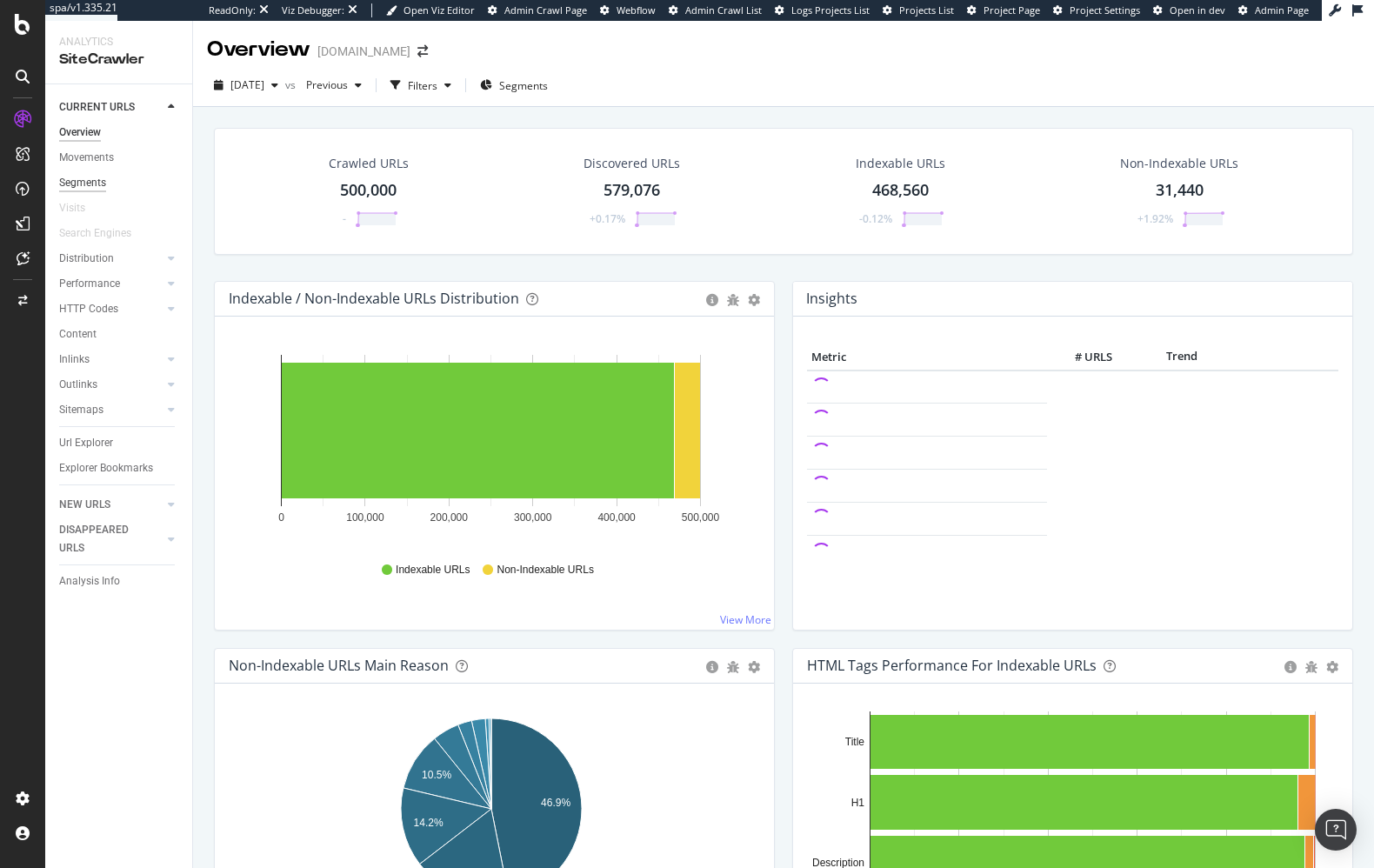
click at [83, 189] on div "Segments" at bounding box center [82, 183] width 47 height 18
